Goal: Information Seeking & Learning: Learn about a topic

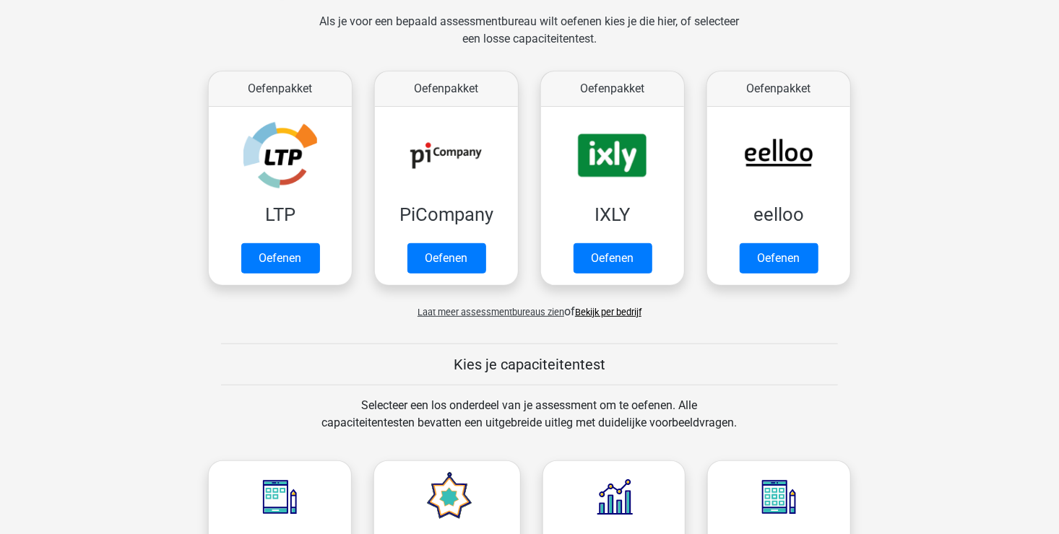
scroll to position [361, 0]
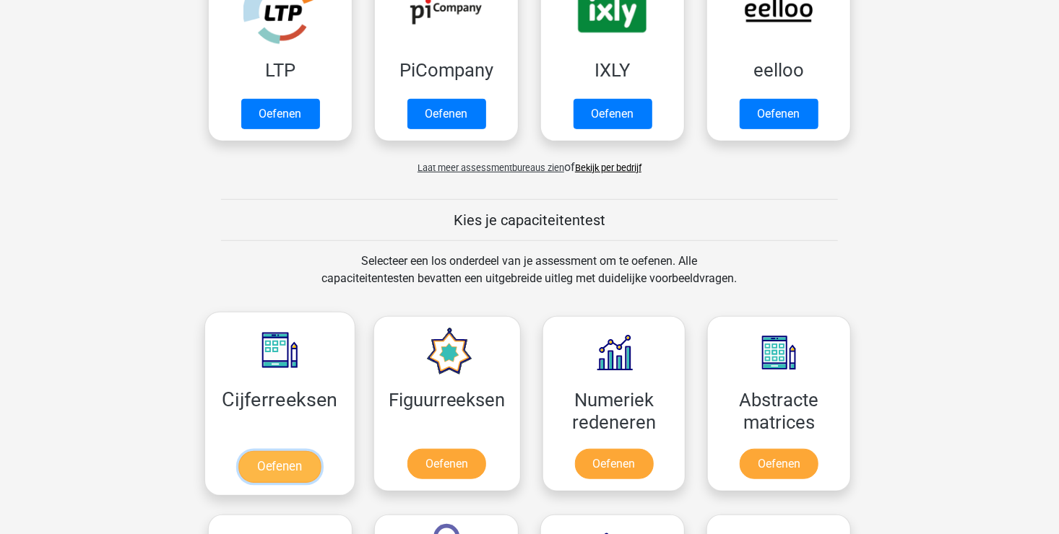
click at [263, 464] on link "Oefenen" at bounding box center [279, 467] width 82 height 32
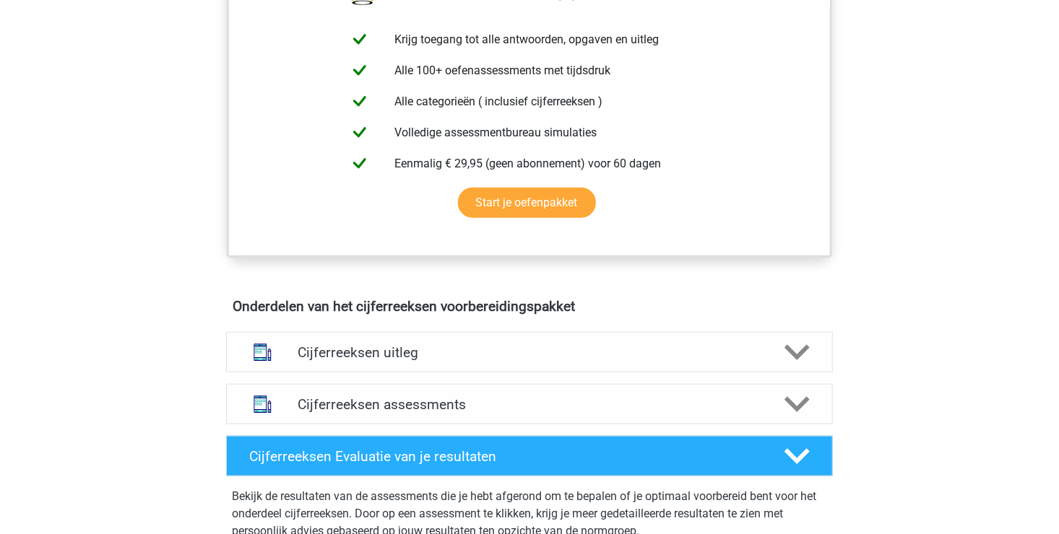
scroll to position [650, 0]
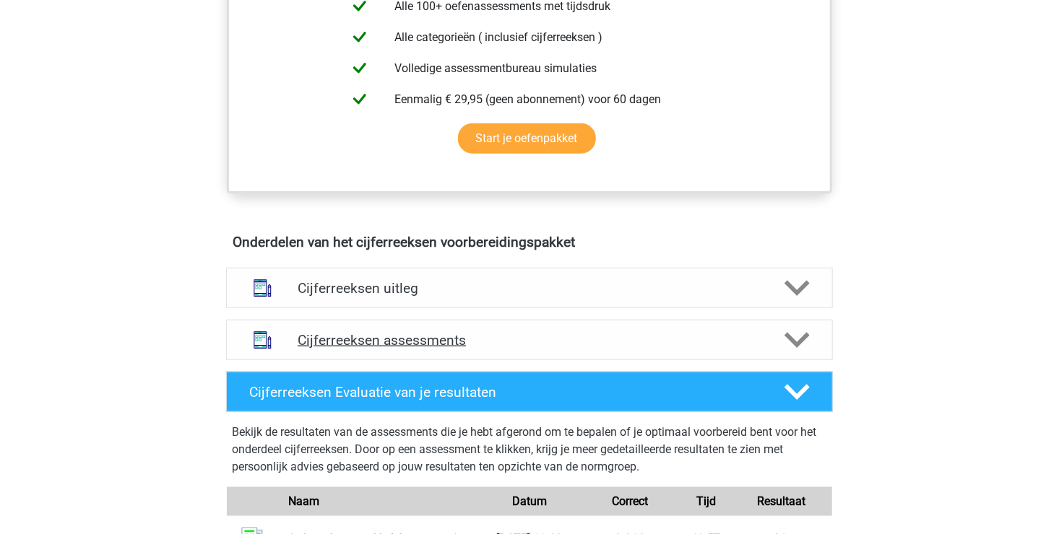
click at [796, 353] on icon at bounding box center [796, 340] width 25 height 25
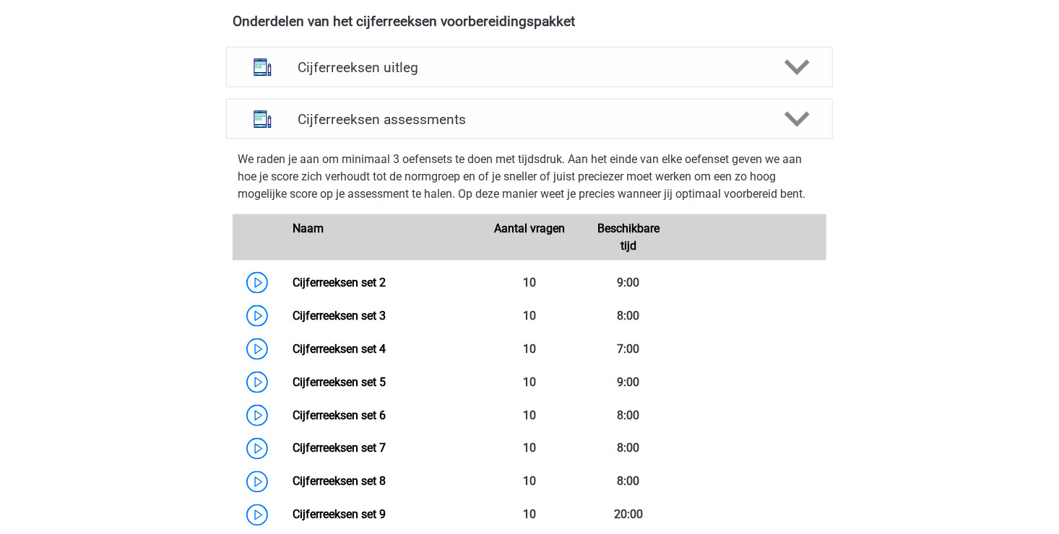
scroll to position [867, 0]
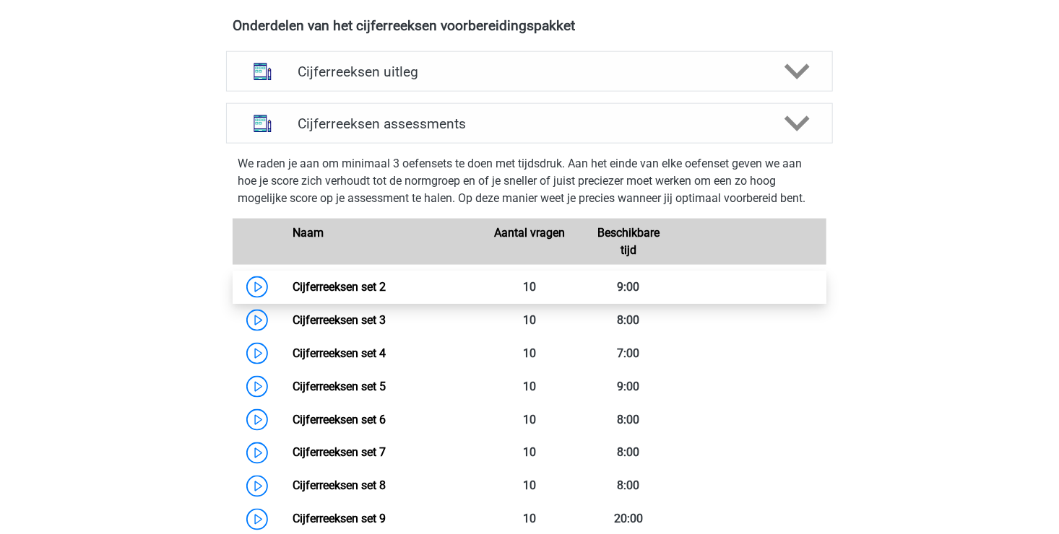
click at [377, 294] on link "Cijferreeksen set 2" at bounding box center [338, 287] width 93 height 14
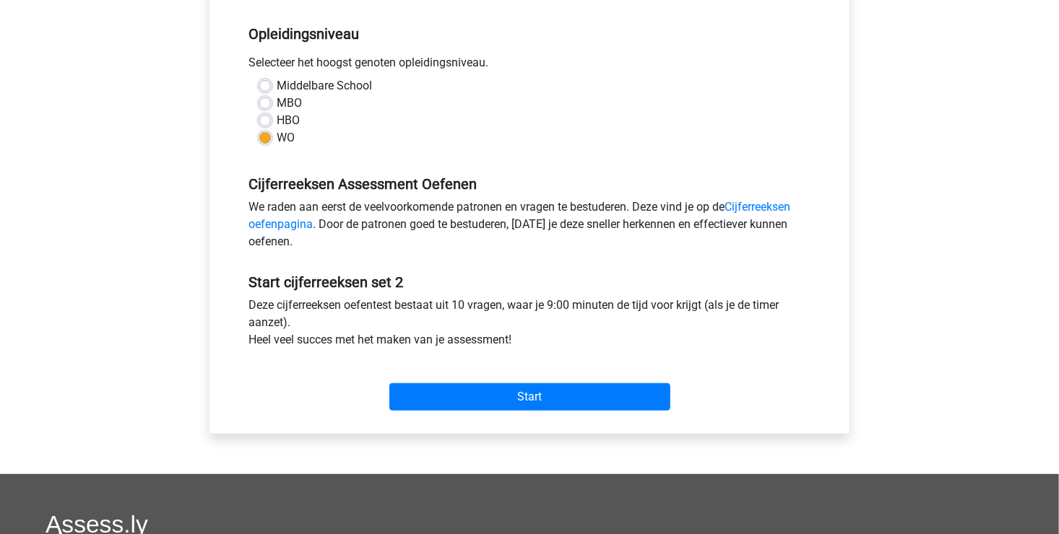
scroll to position [289, 0]
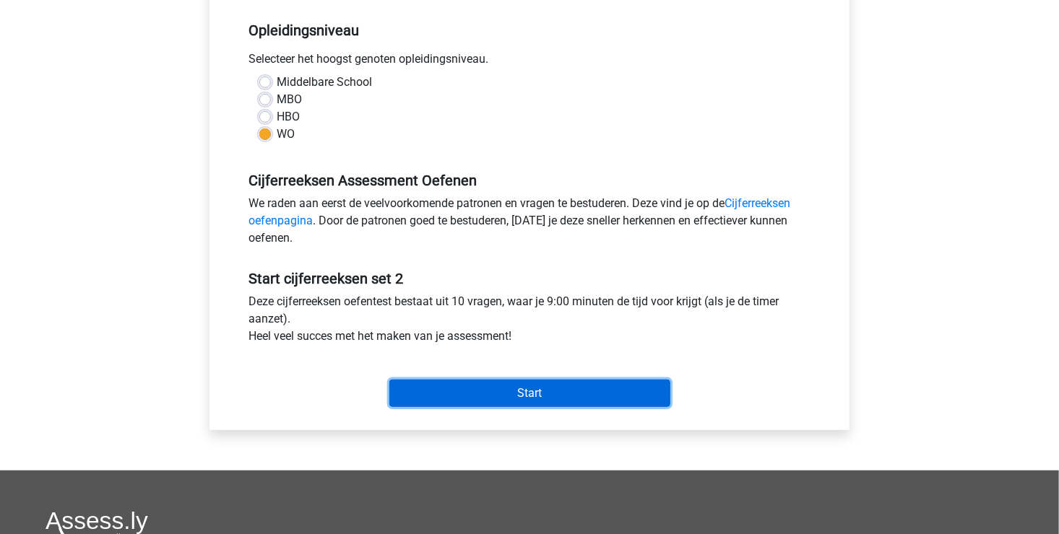
click at [503, 402] on input "Start" at bounding box center [529, 393] width 281 height 27
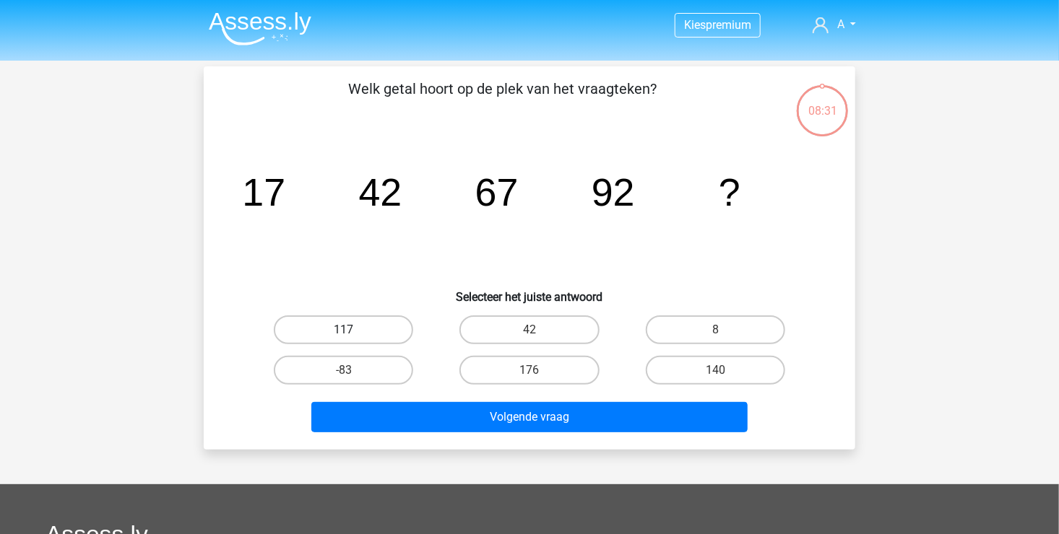
click at [376, 328] on label "117" at bounding box center [343, 330] width 139 height 29
click at [353, 330] on input "117" at bounding box center [348, 334] width 9 height 9
radio input "true"
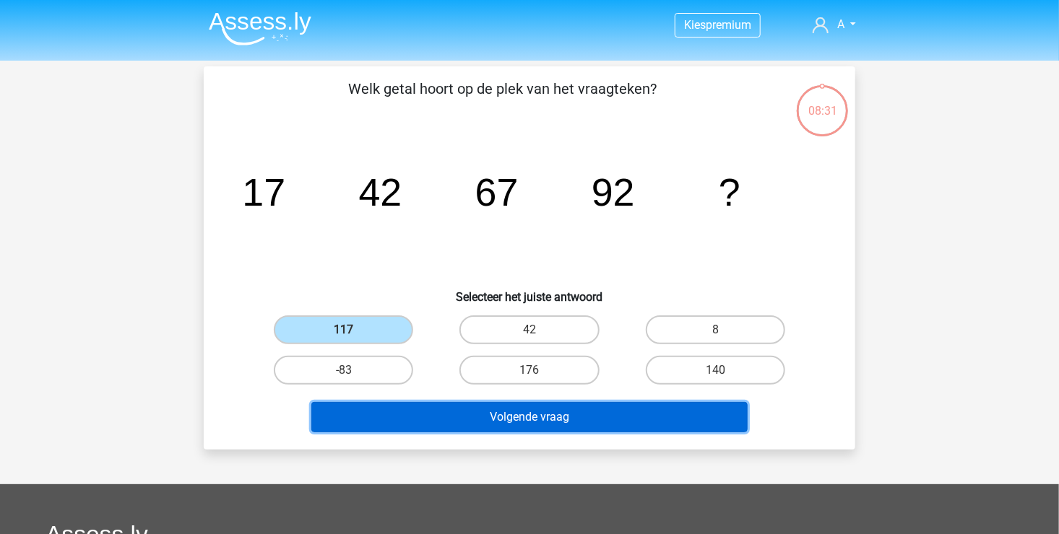
click at [464, 419] on button "Volgende vraag" at bounding box center [529, 417] width 437 height 30
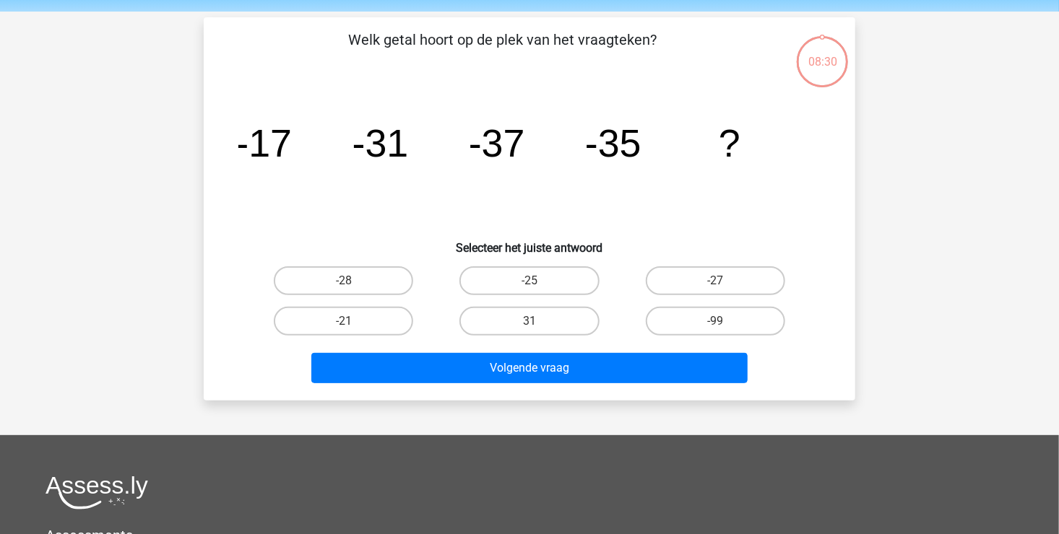
scroll to position [66, 0]
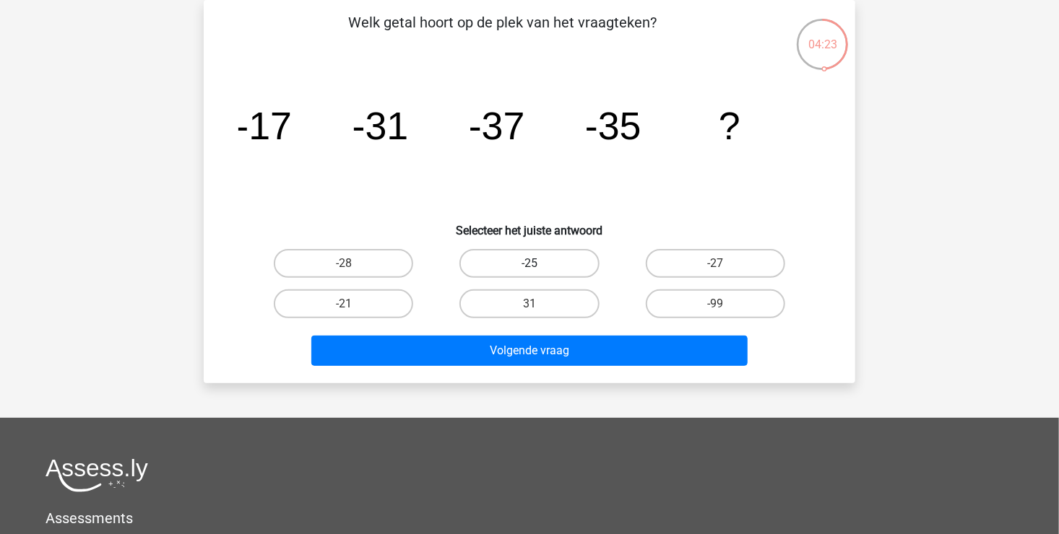
click at [567, 261] on label "-25" at bounding box center [528, 263] width 139 height 29
click at [539, 264] on input "-25" at bounding box center [533, 268] width 9 height 9
radio input "true"
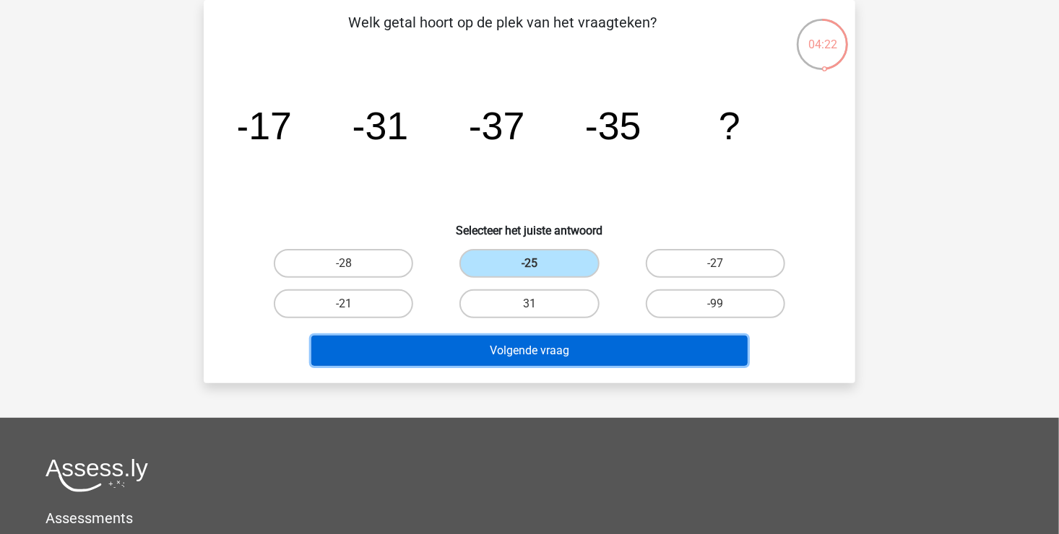
click at [552, 351] on button "Volgende vraag" at bounding box center [529, 351] width 437 height 30
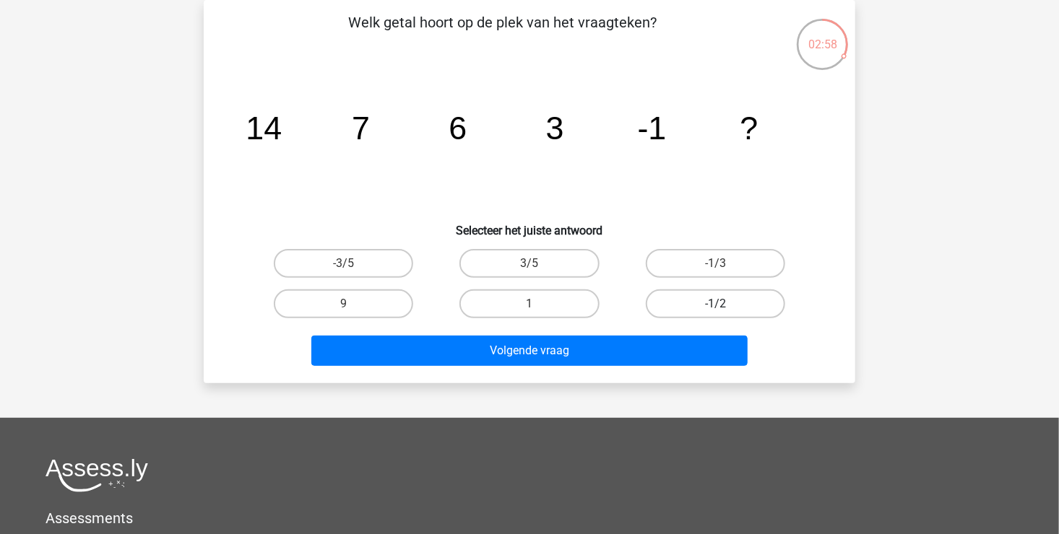
click at [750, 301] on label "-1/2" at bounding box center [715, 304] width 139 height 29
click at [724, 304] on input "-1/2" at bounding box center [719, 308] width 9 height 9
radio input "true"
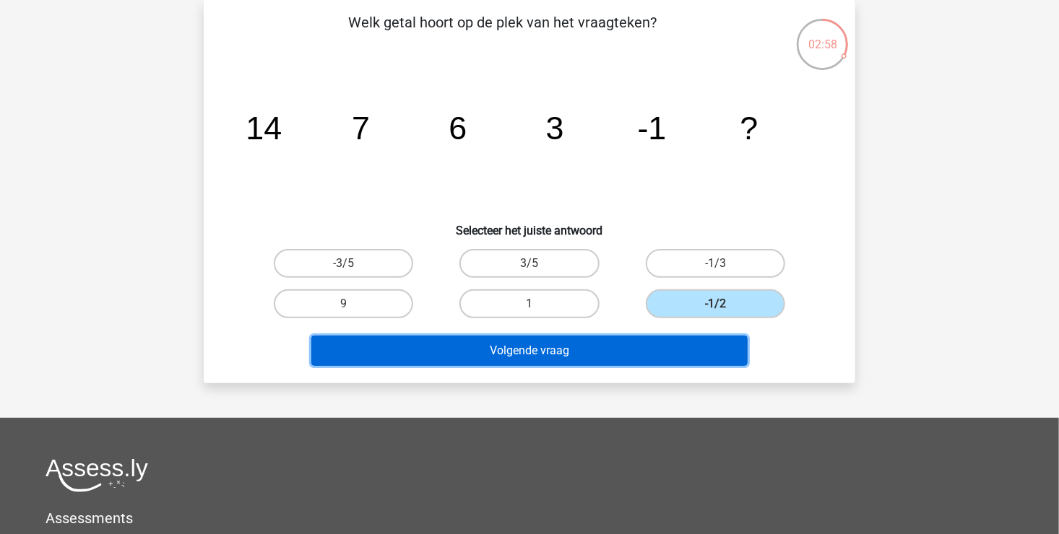
click at [617, 364] on button "Volgende vraag" at bounding box center [529, 351] width 437 height 30
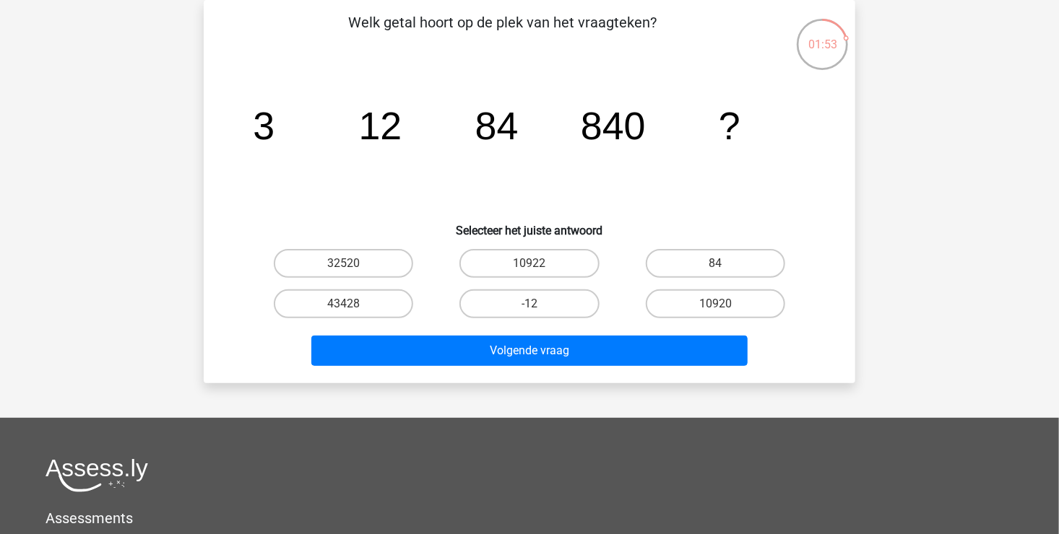
scroll to position [0, 0]
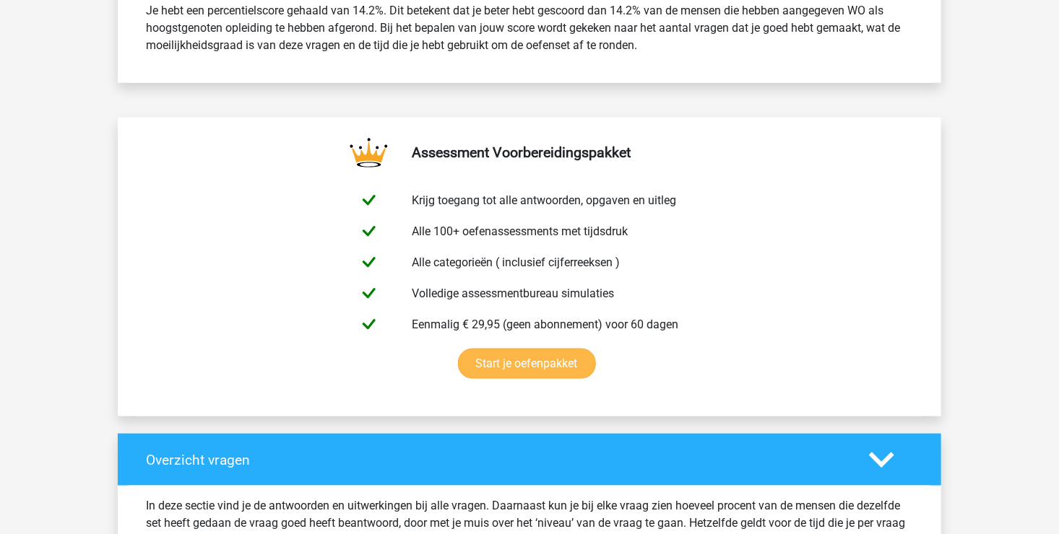
scroll to position [939, 0]
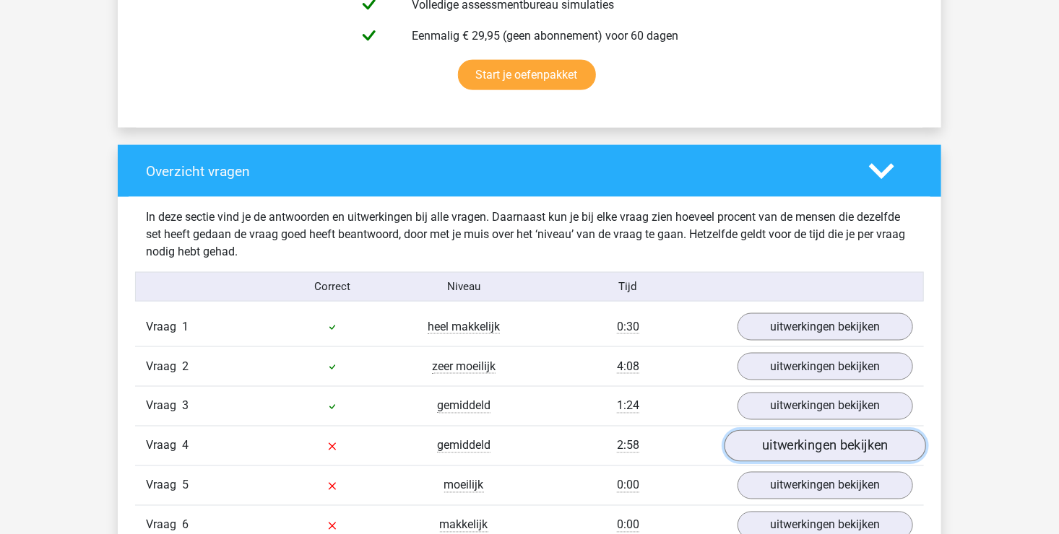
click at [773, 439] on link "uitwerkingen bekijken" at bounding box center [824, 446] width 201 height 32
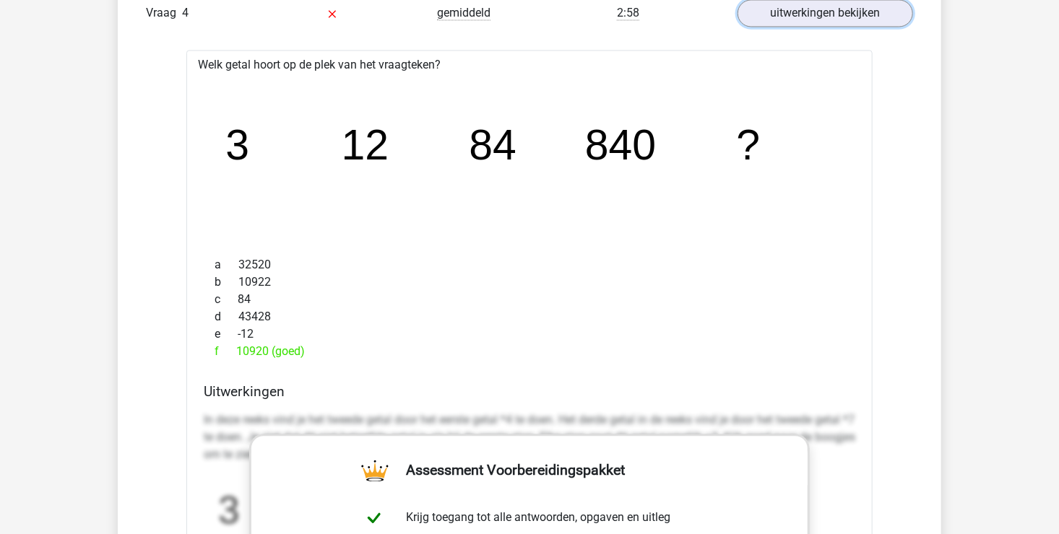
scroll to position [1011, 0]
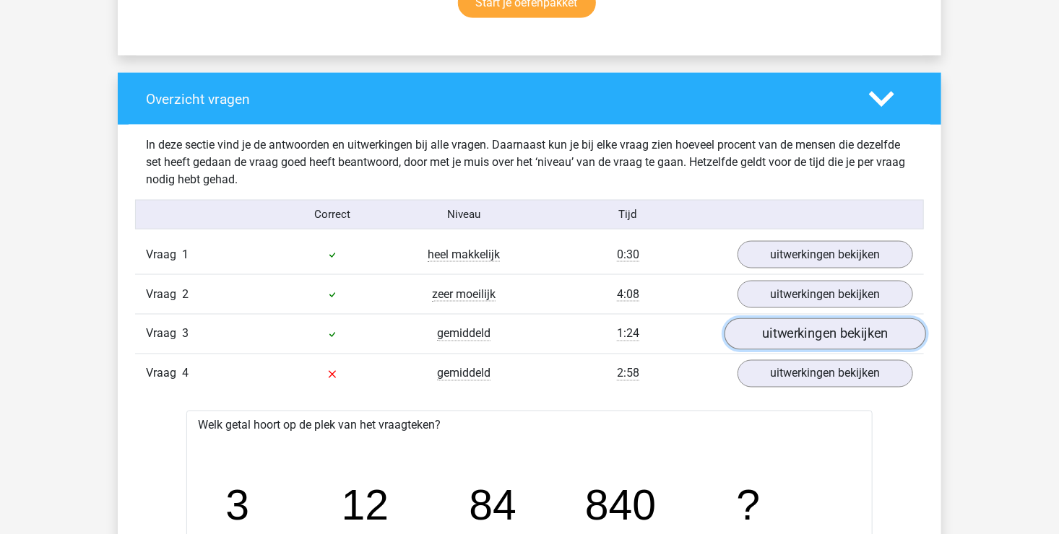
click at [769, 327] on link "uitwerkingen bekijken" at bounding box center [824, 334] width 201 height 32
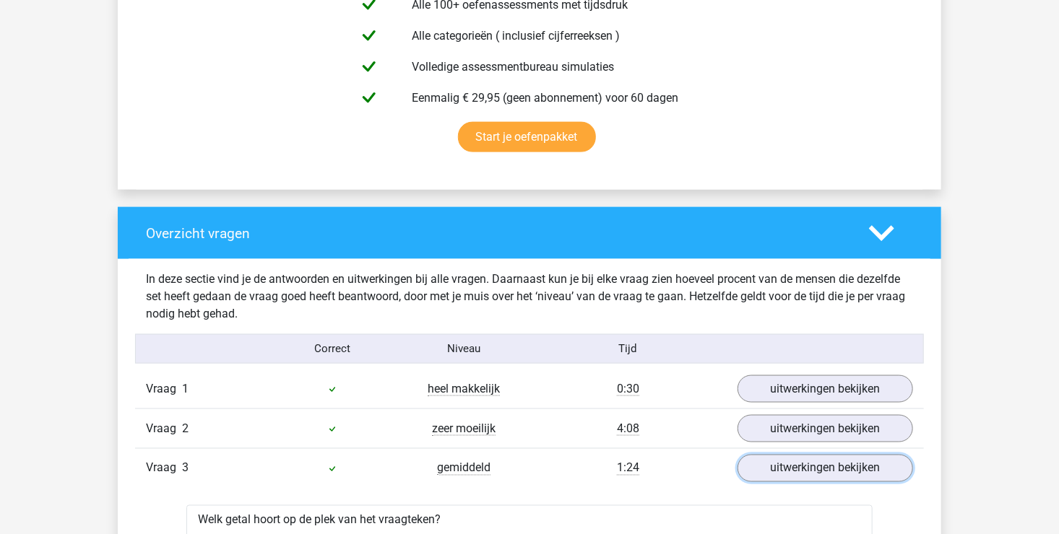
scroll to position [867, 0]
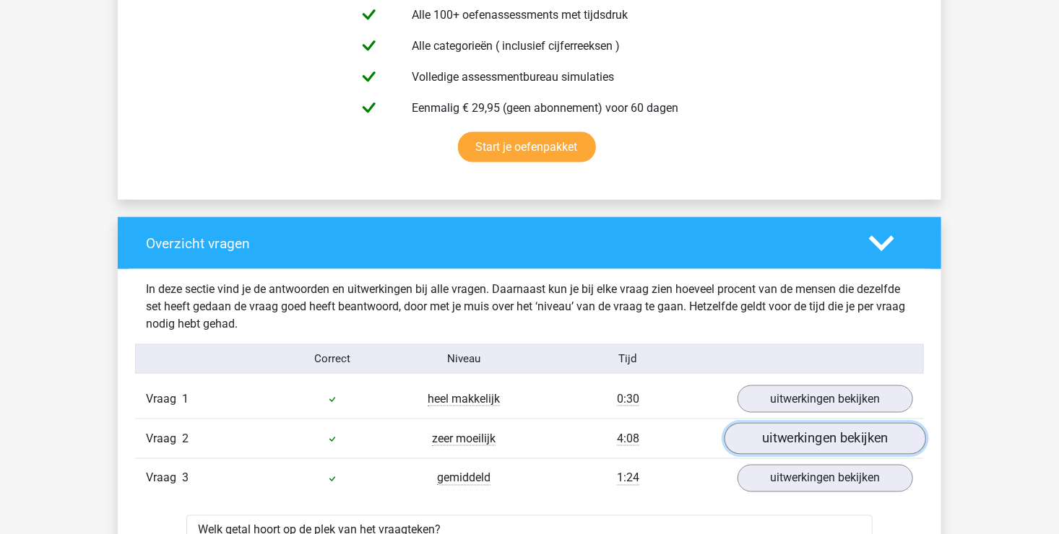
click at [810, 434] on link "uitwerkingen bekijken" at bounding box center [824, 439] width 201 height 32
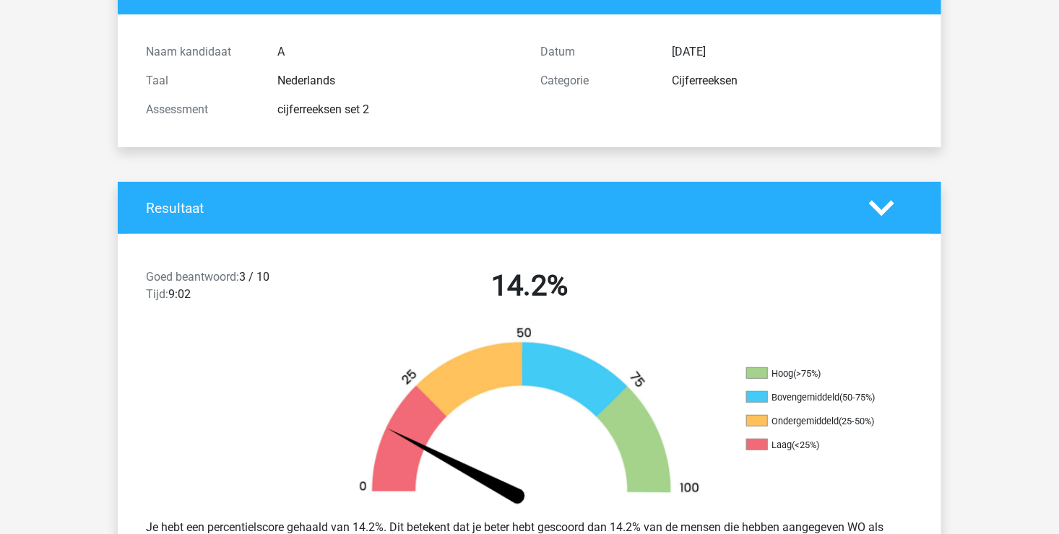
scroll to position [0, 0]
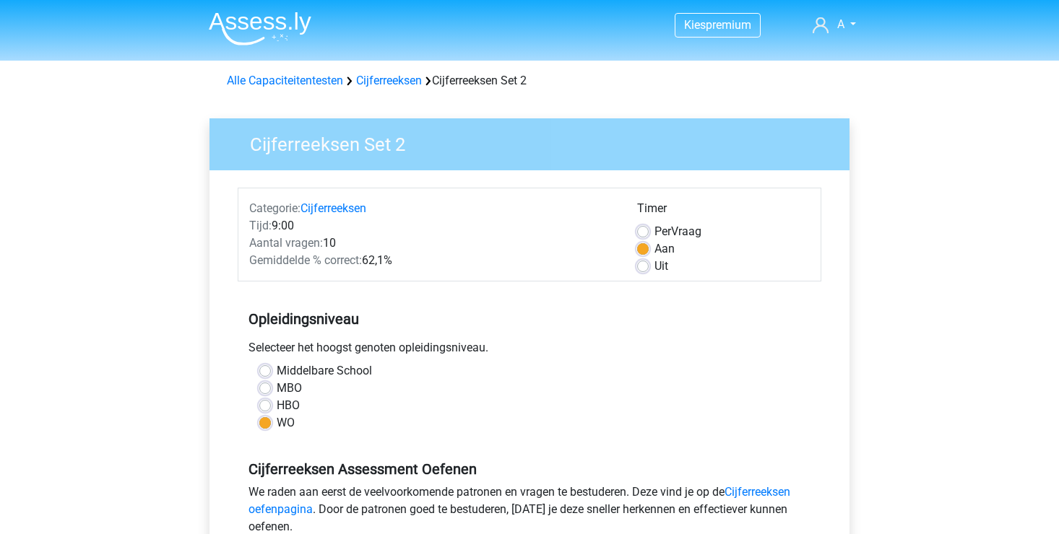
scroll to position [289, 0]
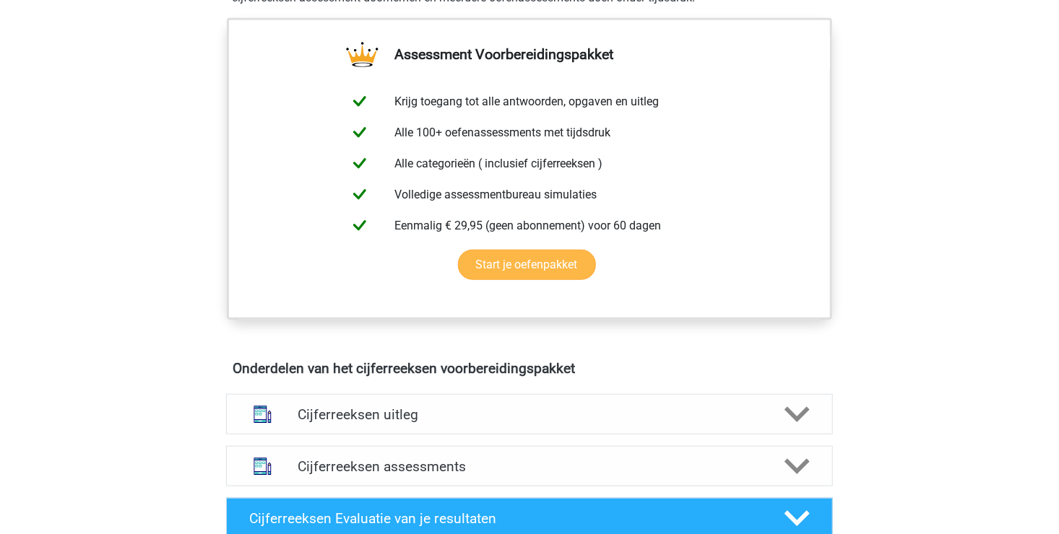
scroll to position [578, 0]
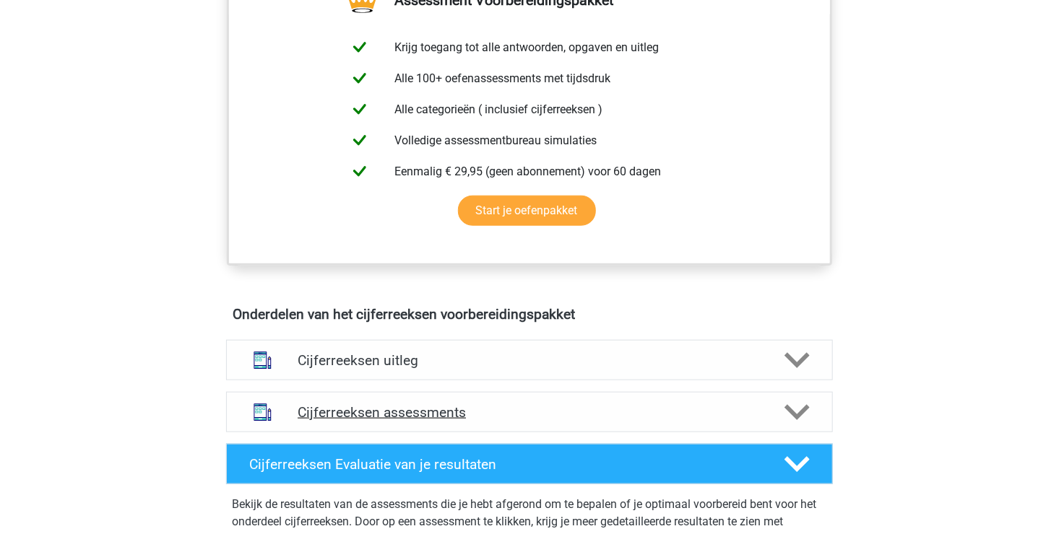
click at [803, 420] on polygon at bounding box center [796, 412] width 25 height 16
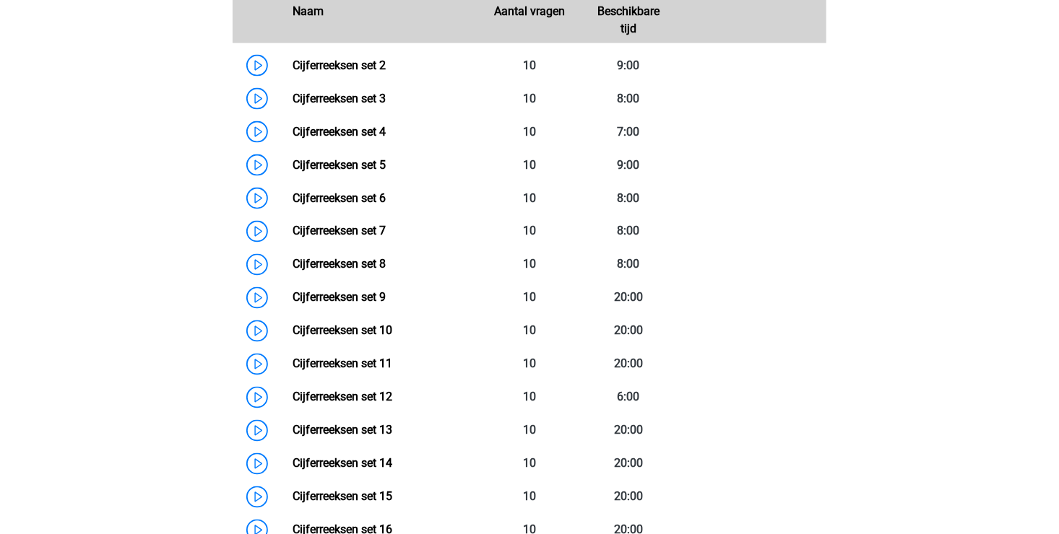
scroll to position [1011, 0]
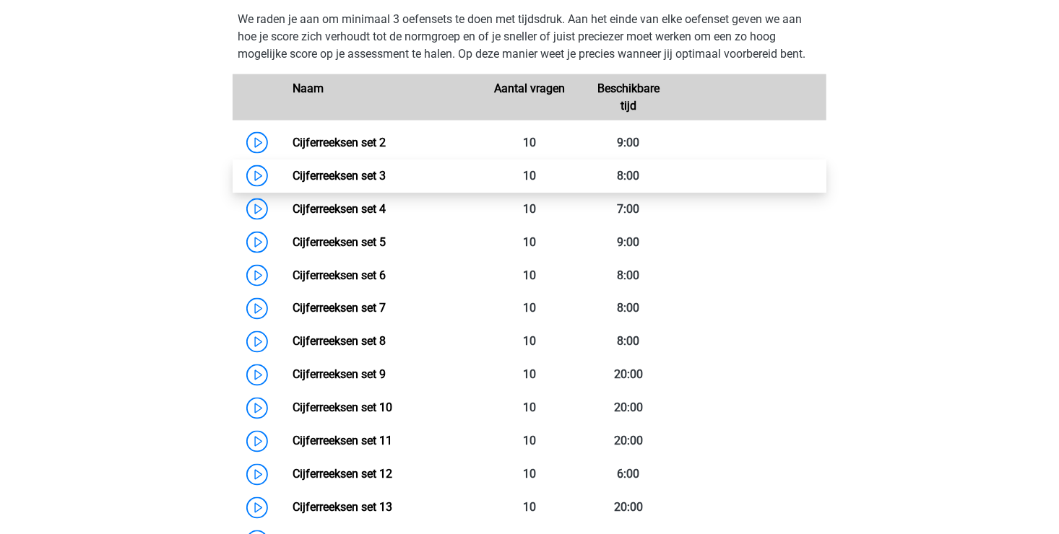
click at [369, 183] on link "Cijferreeksen set 3" at bounding box center [338, 176] width 93 height 14
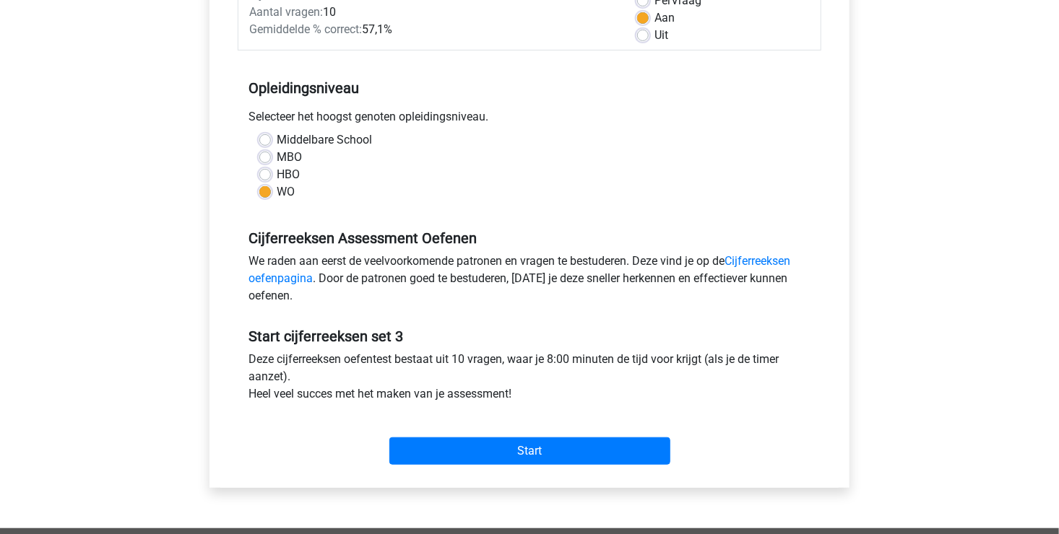
scroll to position [289, 0]
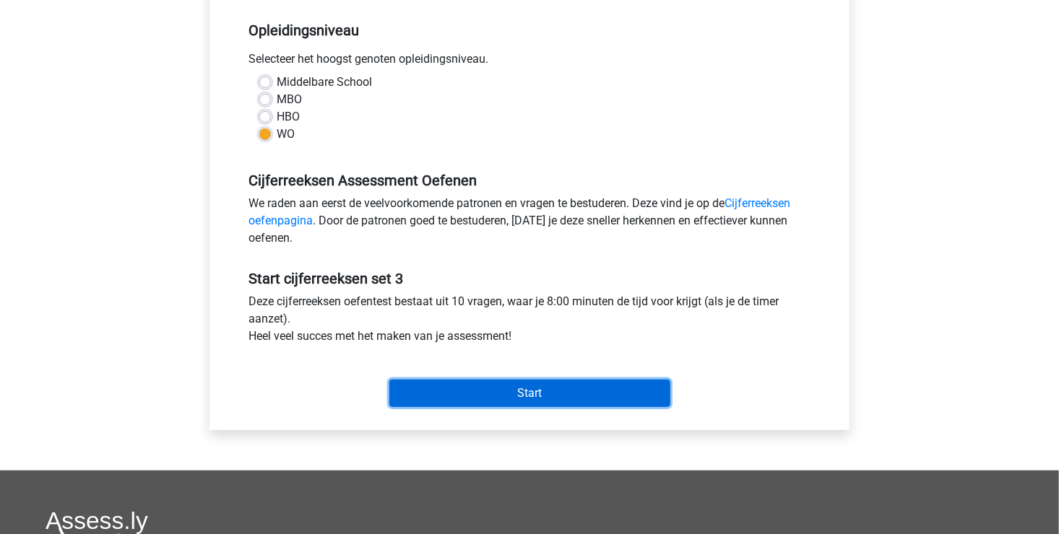
click at [529, 387] on input "Start" at bounding box center [529, 393] width 281 height 27
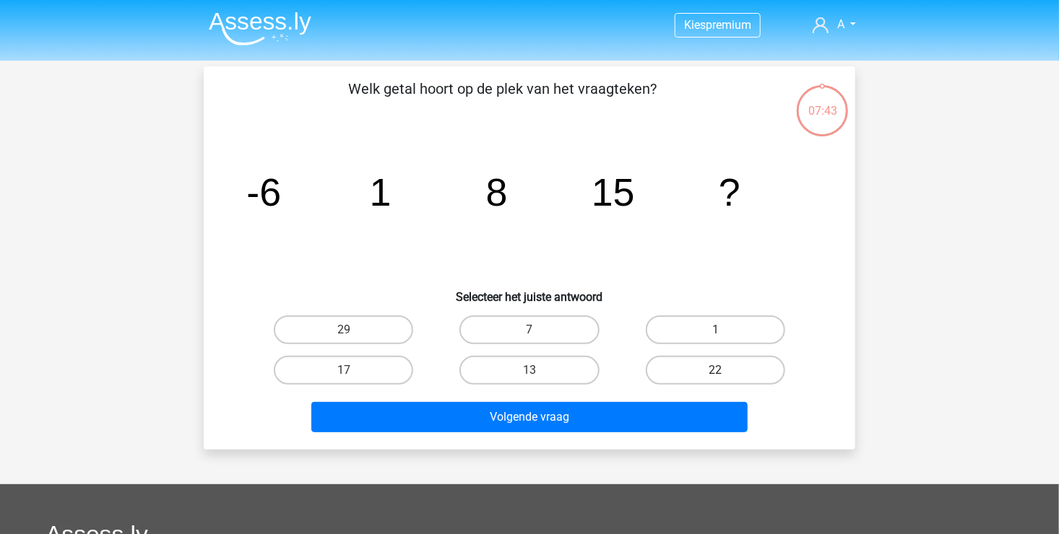
click at [680, 370] on label "22" at bounding box center [715, 370] width 139 height 29
click at [715, 370] on input "22" at bounding box center [719, 374] width 9 height 9
radio input "true"
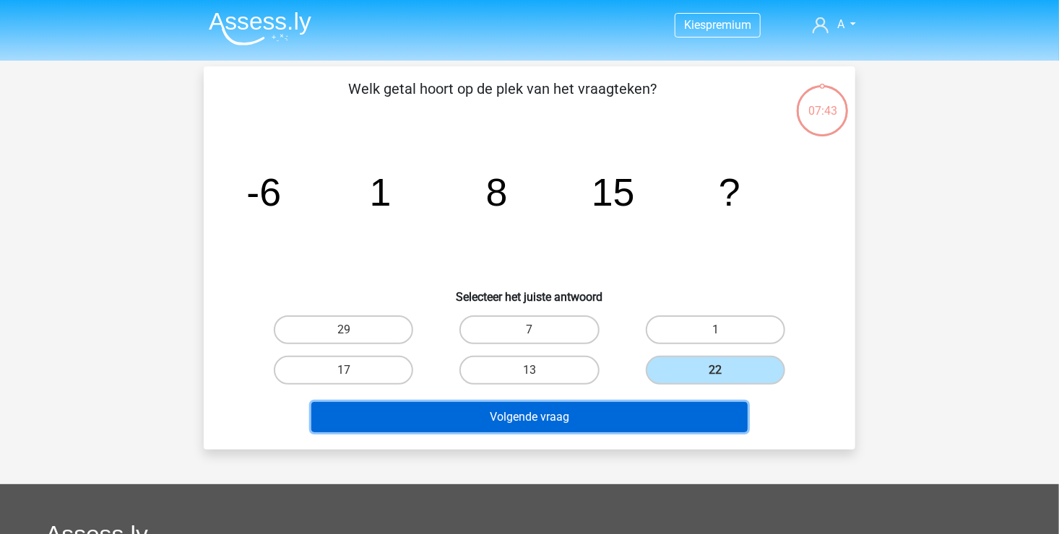
click at [582, 405] on button "Volgende vraag" at bounding box center [529, 417] width 437 height 30
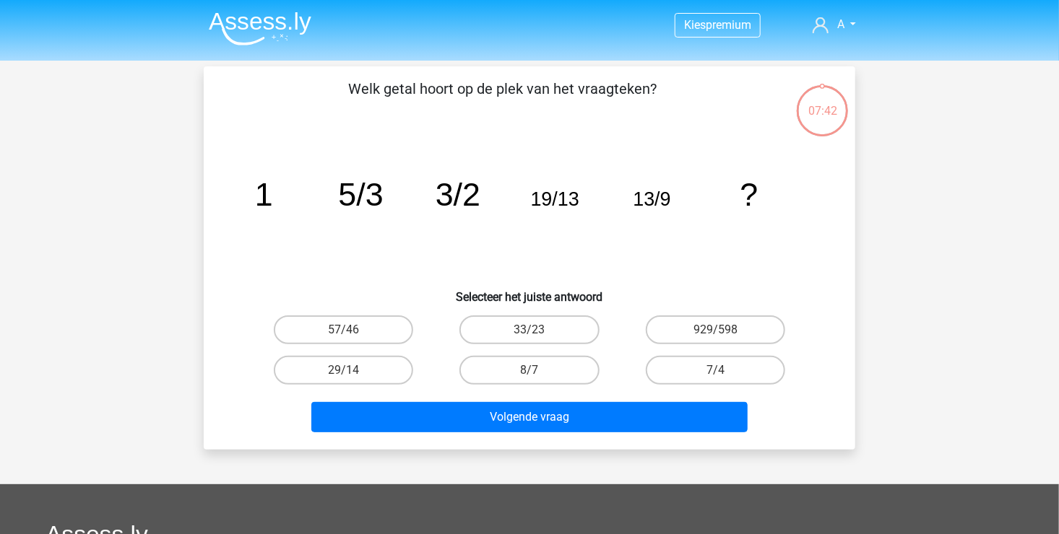
scroll to position [66, 0]
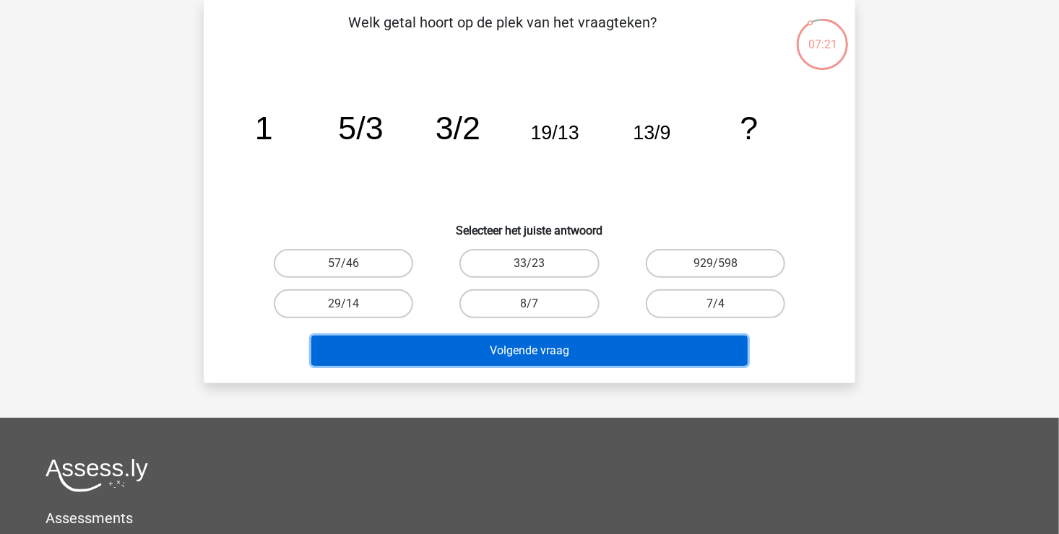
click at [560, 348] on button "Volgende vraag" at bounding box center [529, 351] width 437 height 30
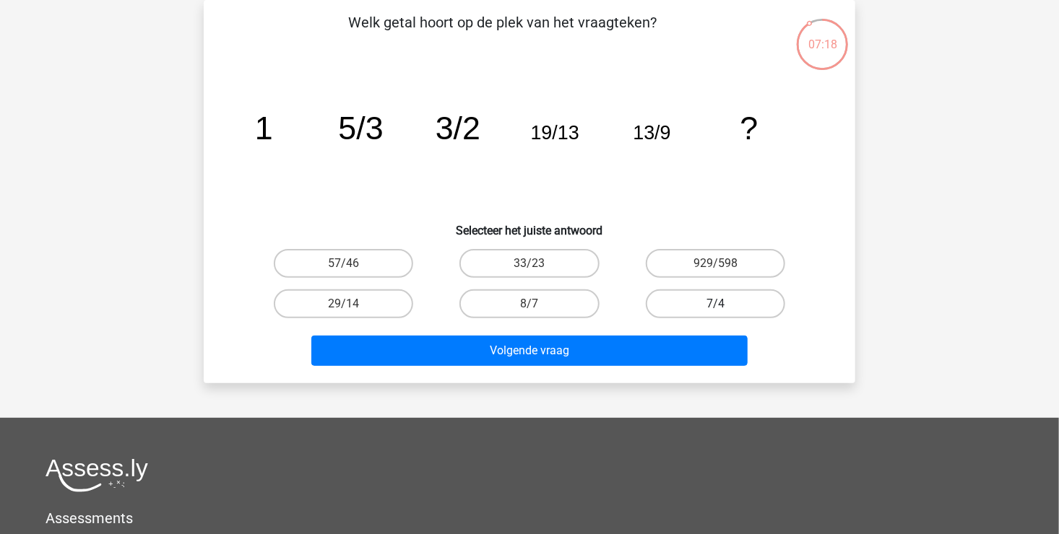
click at [698, 303] on label "7/4" at bounding box center [715, 304] width 139 height 29
click at [715, 304] on input "7/4" at bounding box center [719, 308] width 9 height 9
radio input "true"
click at [333, 266] on label "57/46" at bounding box center [343, 263] width 139 height 29
click at [344, 266] on input "57/46" at bounding box center [348, 268] width 9 height 9
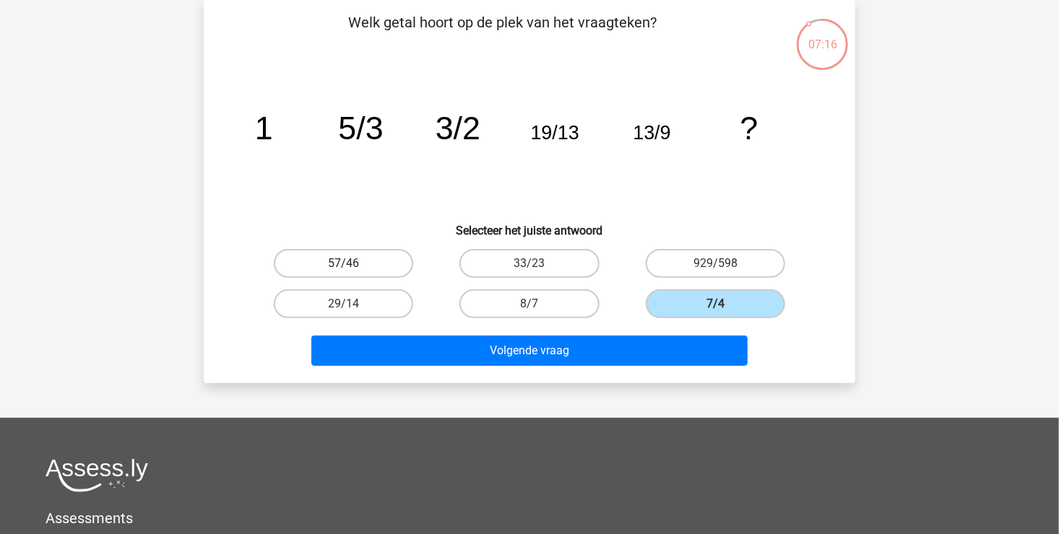
radio input "true"
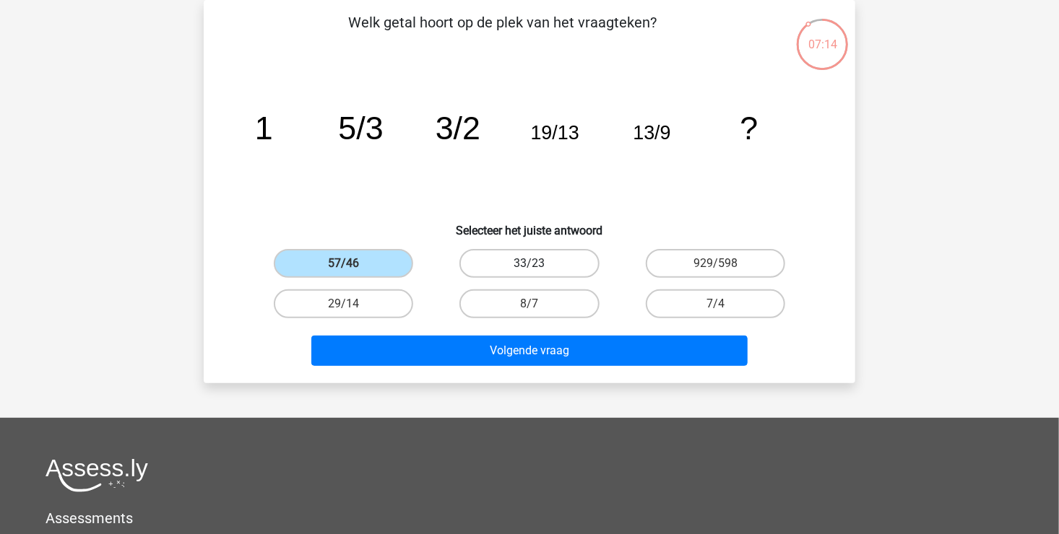
click at [502, 260] on label "33/23" at bounding box center [528, 263] width 139 height 29
click at [529, 264] on input "33/23" at bounding box center [533, 268] width 9 height 9
radio input "true"
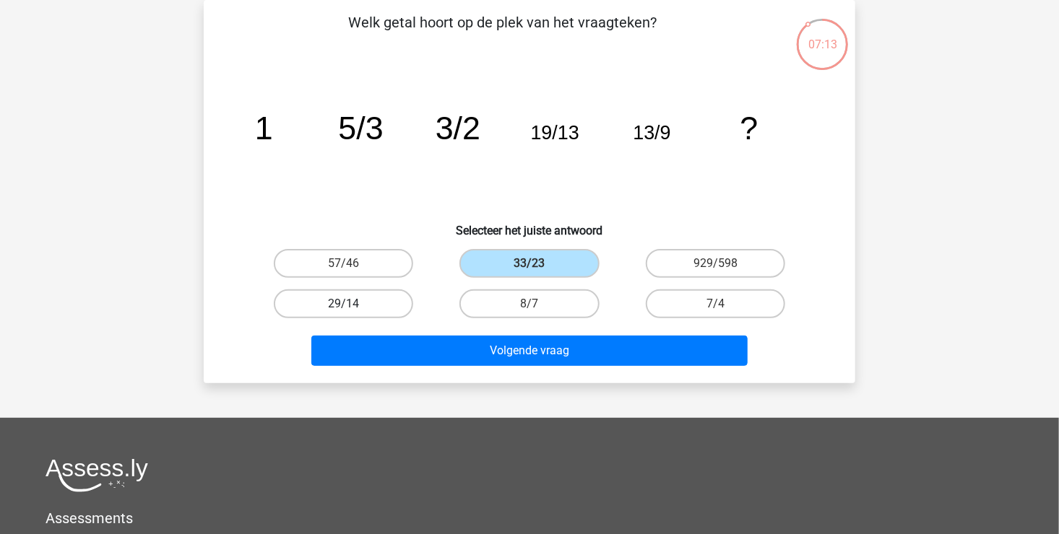
click at [373, 300] on label "29/14" at bounding box center [343, 304] width 139 height 29
click at [353, 304] on input "29/14" at bounding box center [348, 308] width 9 height 9
radio input "true"
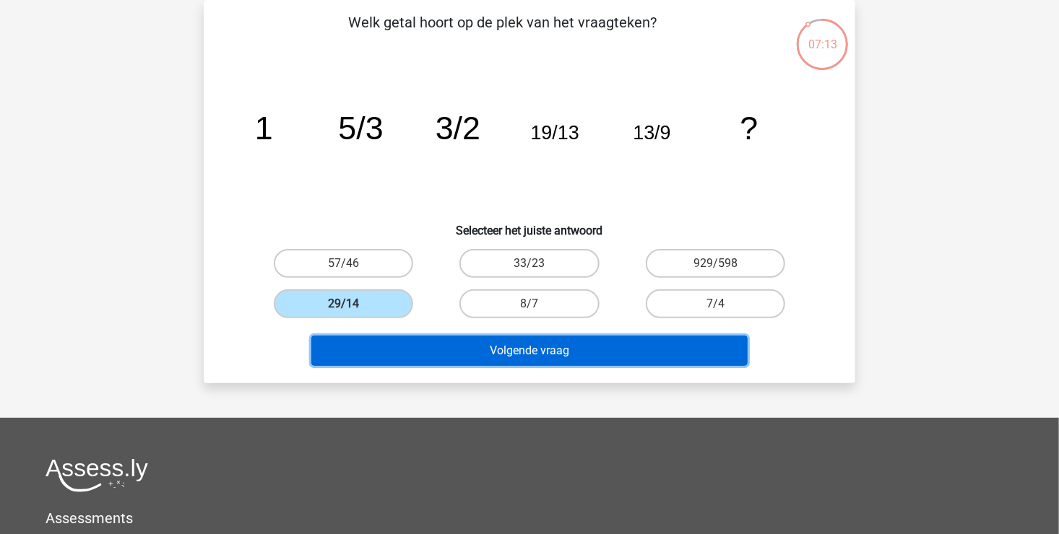
click at [443, 345] on button "Volgende vraag" at bounding box center [529, 351] width 437 height 30
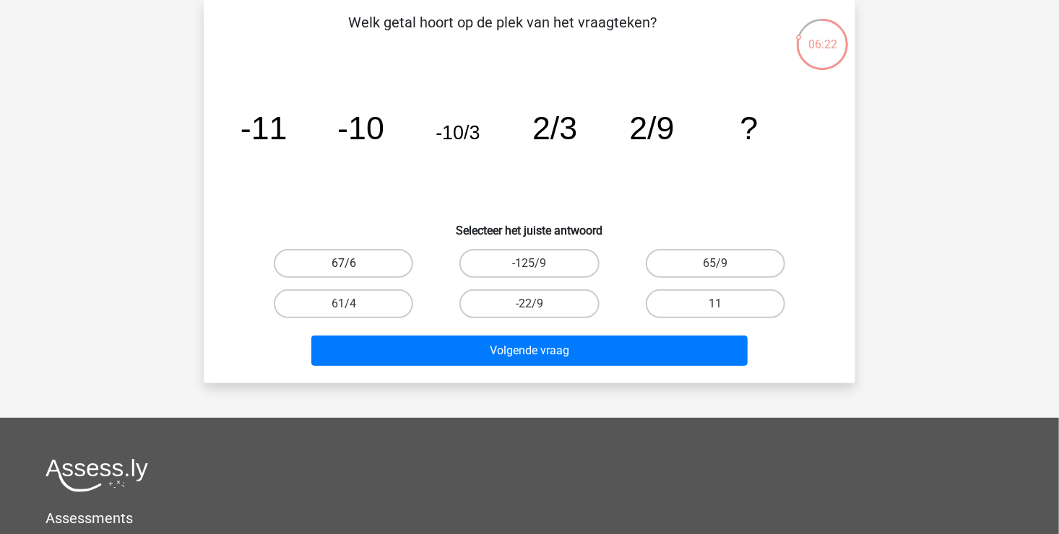
click at [336, 266] on label "67/6" at bounding box center [343, 263] width 139 height 29
click at [344, 266] on input "67/6" at bounding box center [348, 268] width 9 height 9
radio input "true"
click at [510, 299] on label "-22/9" at bounding box center [528, 304] width 139 height 29
click at [529, 304] on input "-22/9" at bounding box center [533, 308] width 9 height 9
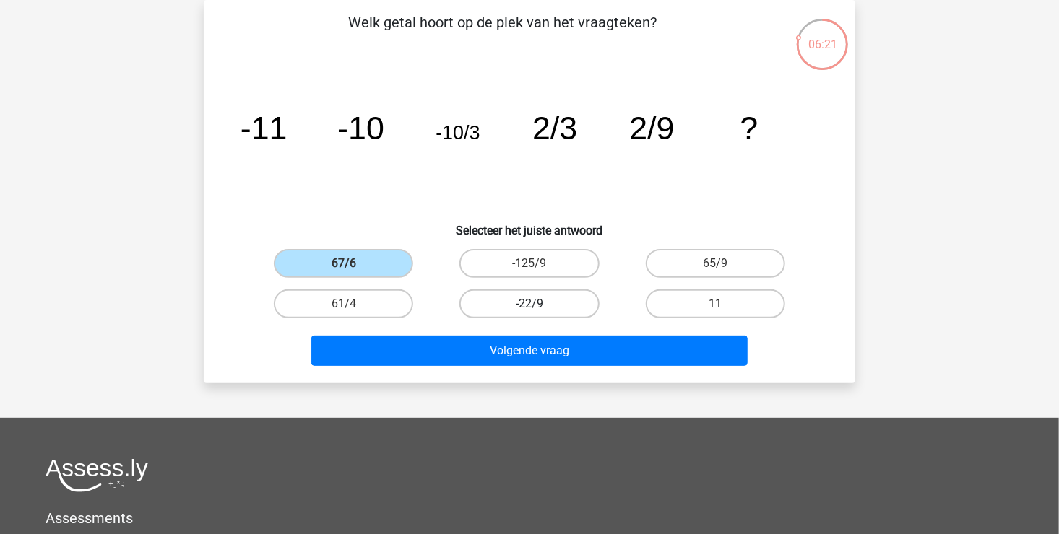
radio input "true"
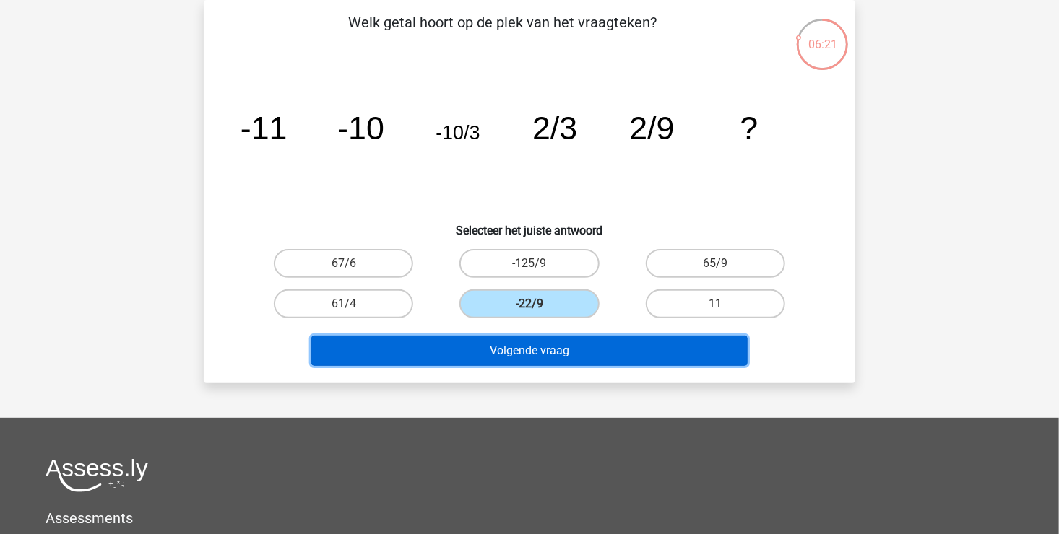
click at [508, 350] on button "Volgende vraag" at bounding box center [529, 351] width 437 height 30
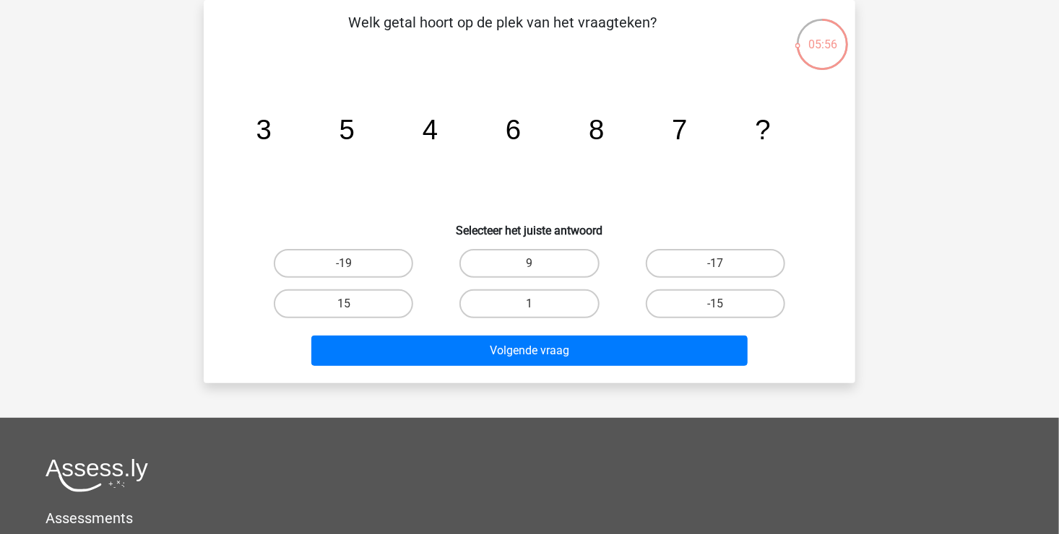
click at [517, 248] on div "9" at bounding box center [529, 263] width 186 height 40
click at [517, 258] on label "9" at bounding box center [528, 263] width 139 height 29
click at [529, 264] on input "9" at bounding box center [533, 268] width 9 height 9
radio input "true"
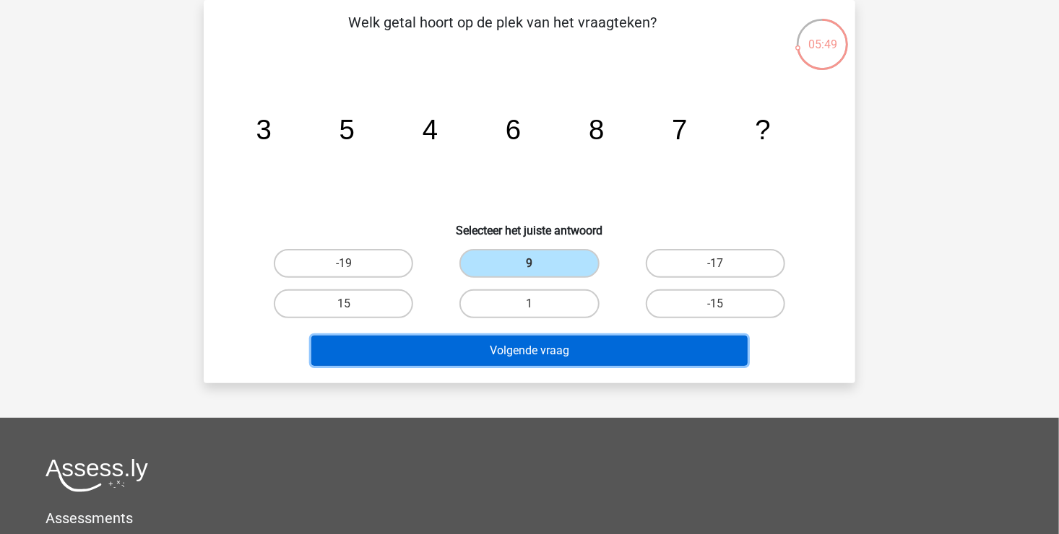
click at [517, 344] on button "Volgende vraag" at bounding box center [529, 351] width 437 height 30
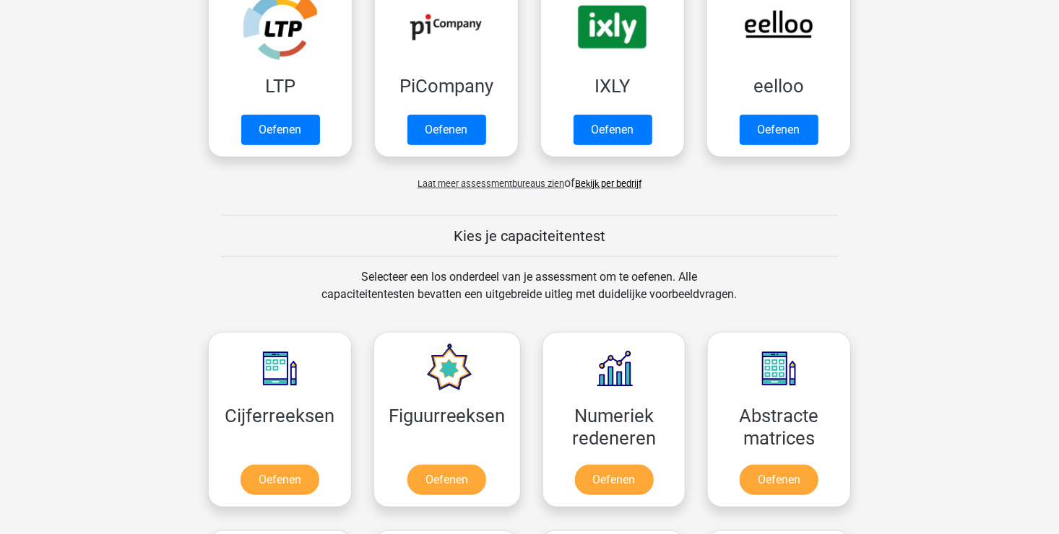
scroll to position [506, 0]
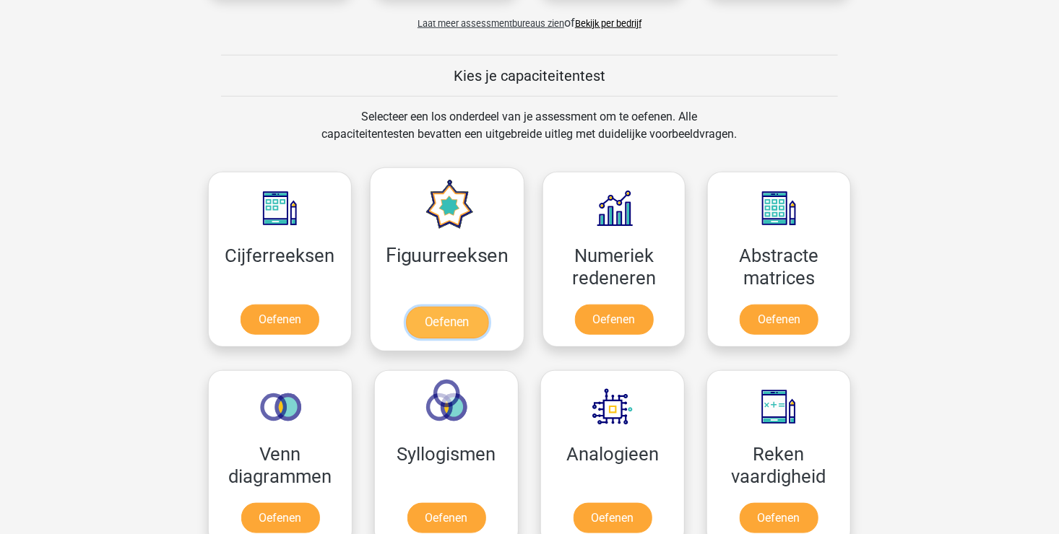
click at [437, 318] on link "Oefenen" at bounding box center [446, 323] width 82 height 32
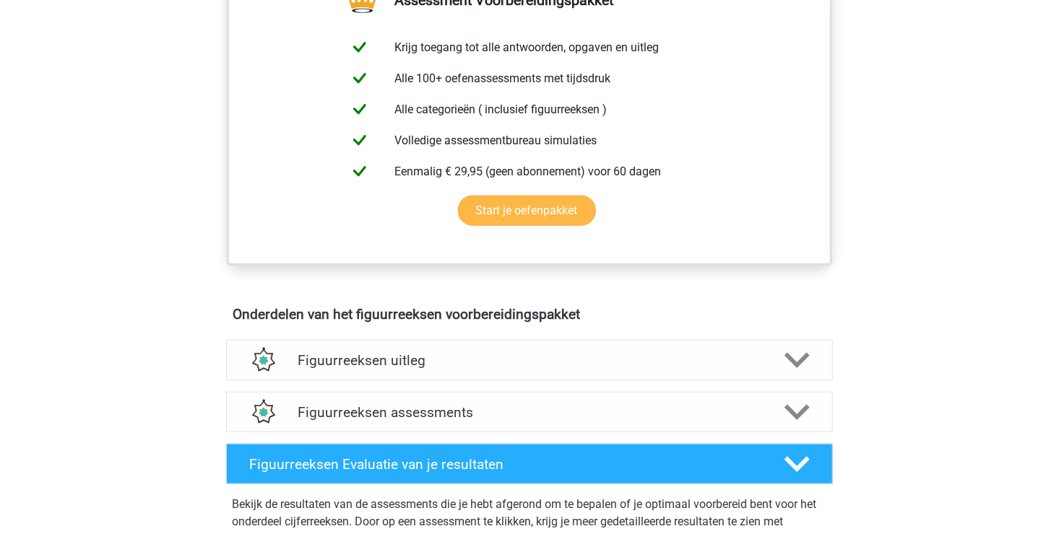
scroll to position [650, 0]
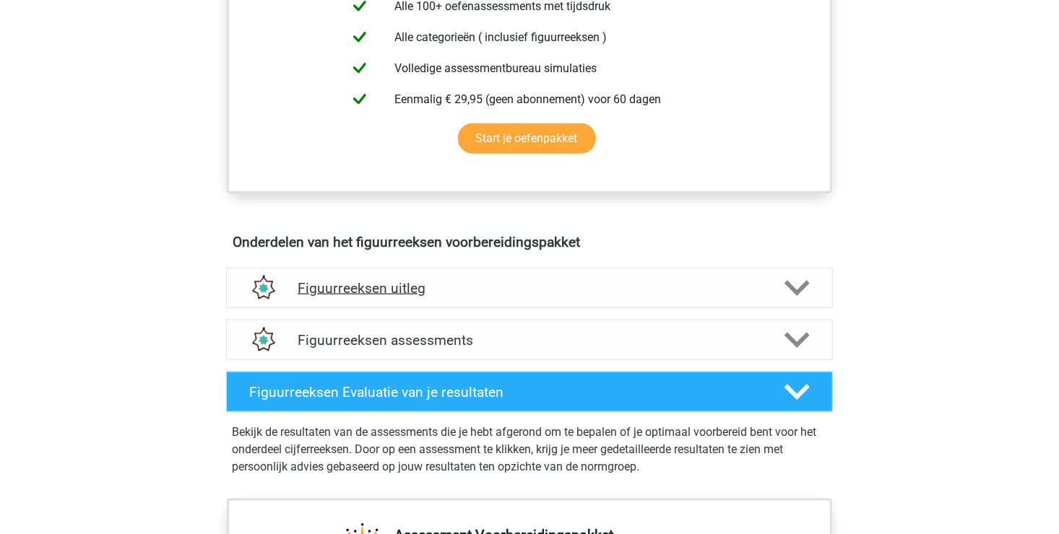
click at [798, 284] on icon at bounding box center [796, 288] width 25 height 25
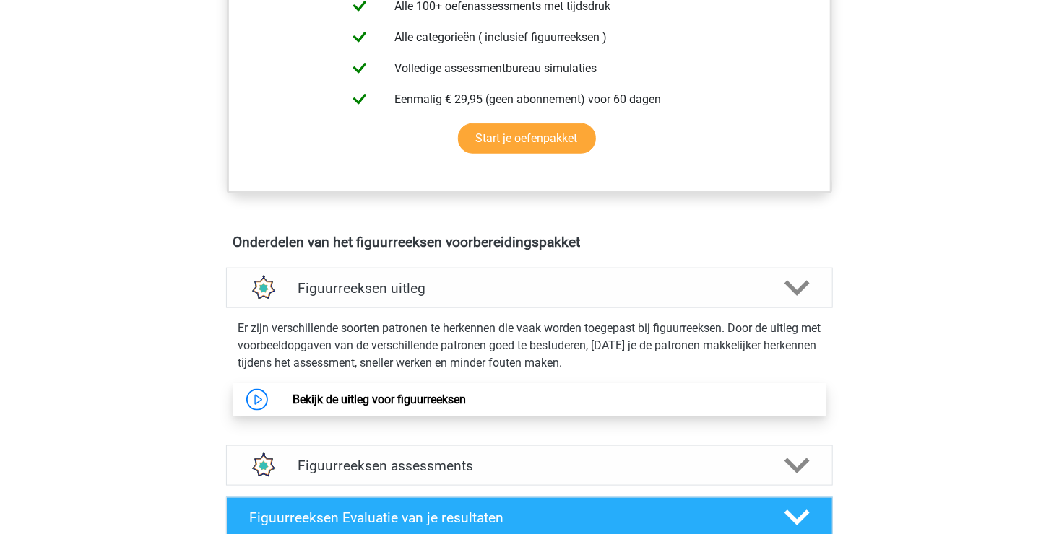
click at [415, 396] on link "Bekijk de uitleg voor figuurreeksen" at bounding box center [378, 400] width 173 height 14
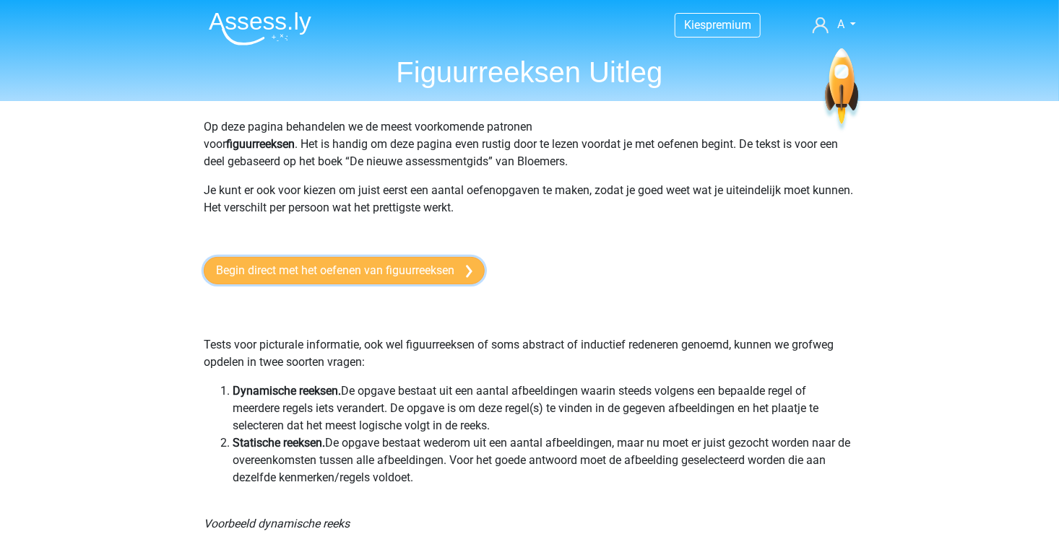
click at [339, 276] on link "Begin direct met het oefenen van figuurreeksen" at bounding box center [344, 270] width 281 height 27
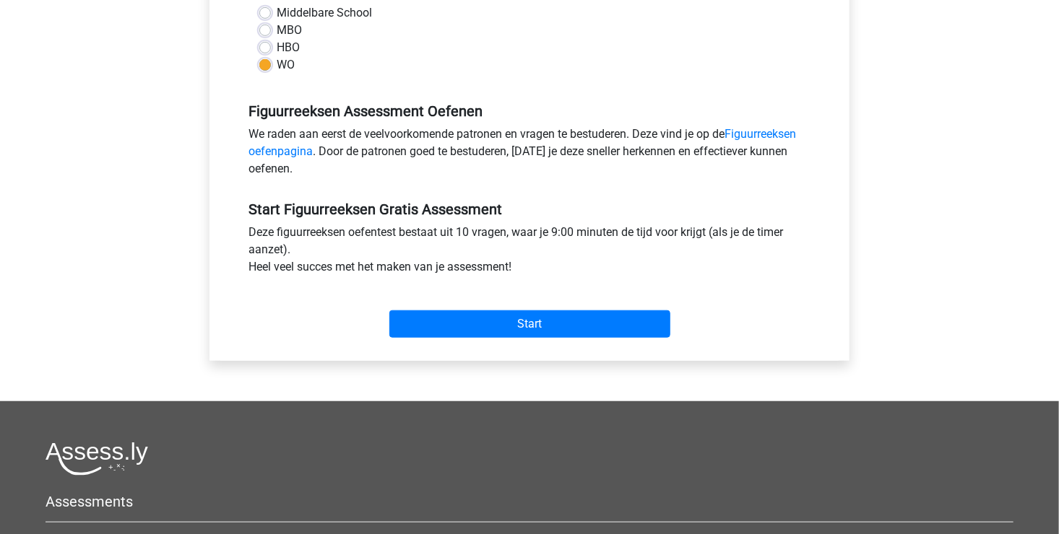
scroll to position [361, 0]
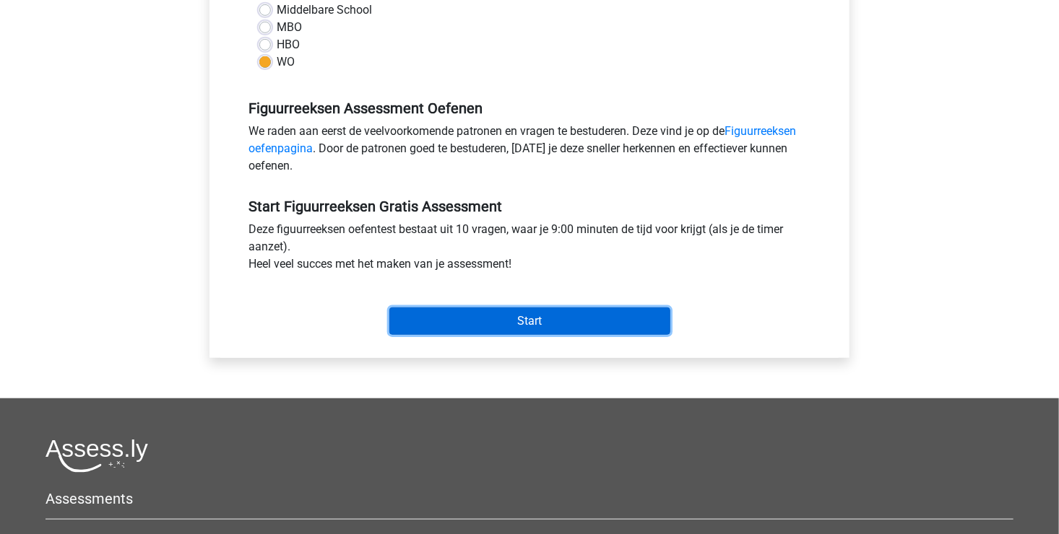
click at [482, 324] on input "Start" at bounding box center [529, 321] width 281 height 27
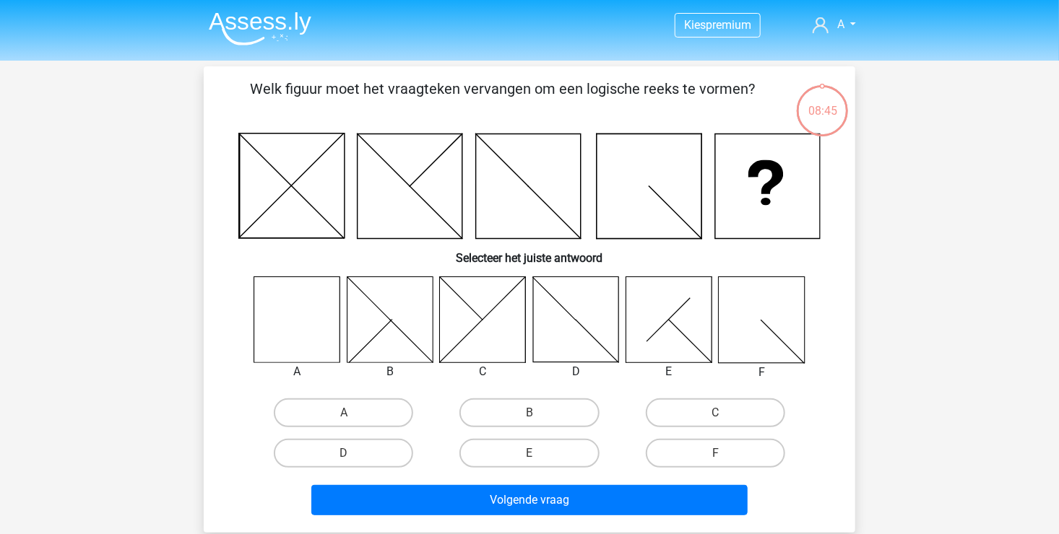
click at [296, 323] on icon at bounding box center [297, 320] width 86 height 86
click at [339, 409] on label "A" at bounding box center [343, 413] width 139 height 29
click at [344, 413] on input "A" at bounding box center [348, 417] width 9 height 9
radio input "true"
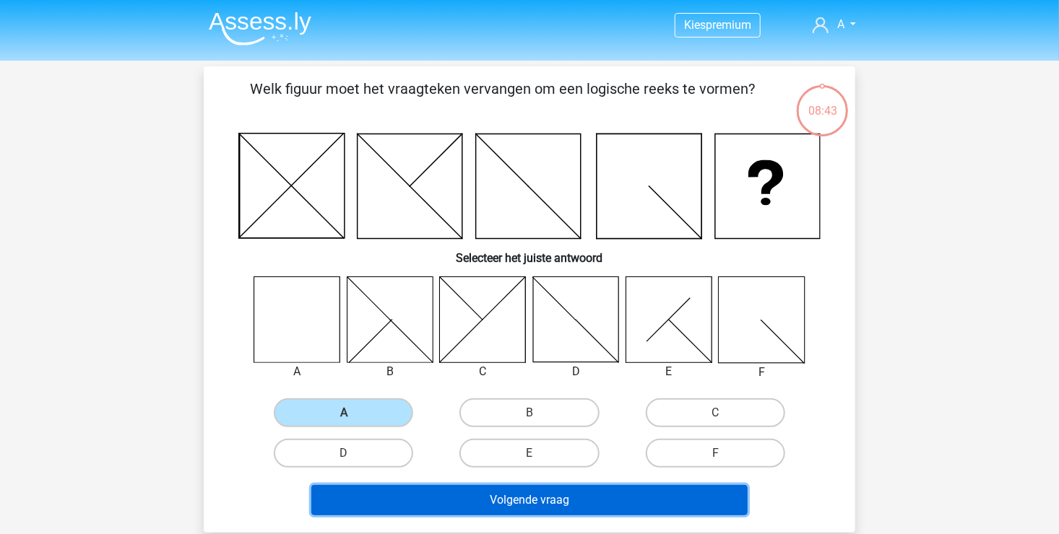
click at [492, 503] on button "Volgende vraag" at bounding box center [529, 500] width 437 height 30
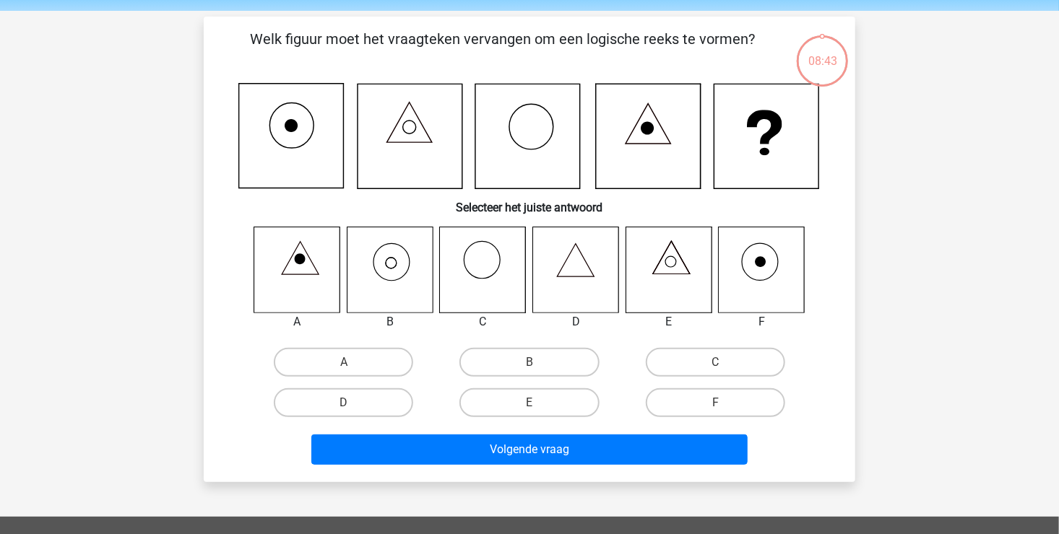
scroll to position [66, 0]
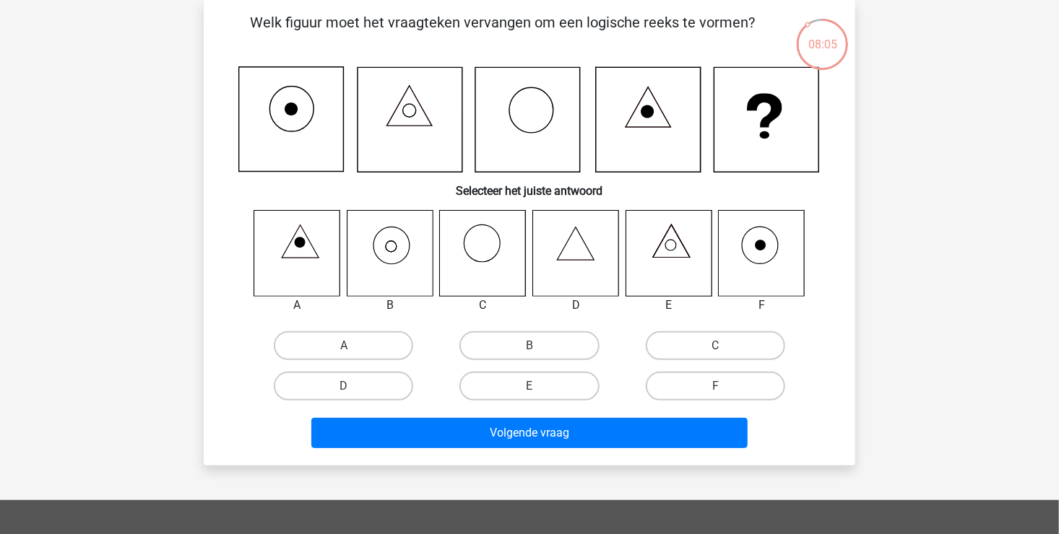
click at [396, 247] on icon at bounding box center [391, 246] width 11 height 11
click at [495, 338] on label "B" at bounding box center [528, 345] width 139 height 29
click at [529, 346] on input "B" at bounding box center [533, 350] width 9 height 9
radio input "true"
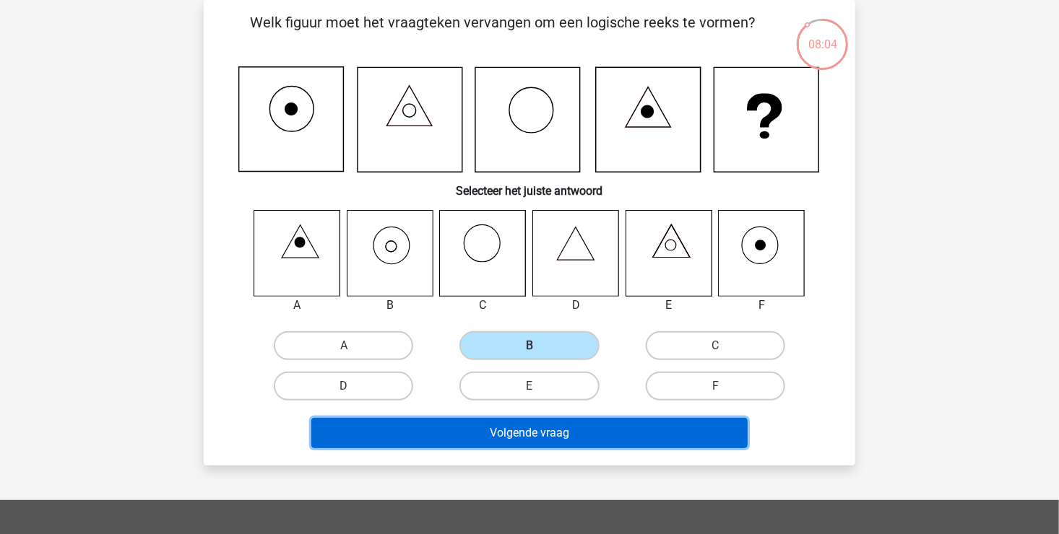
click at [489, 425] on button "Volgende vraag" at bounding box center [529, 433] width 437 height 30
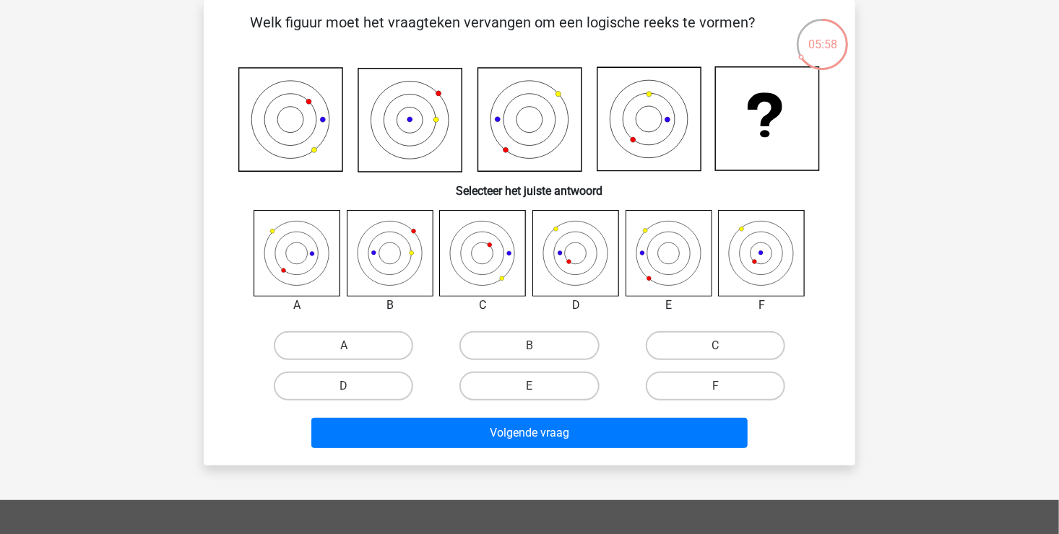
click at [775, 257] on icon at bounding box center [762, 253] width 86 height 86
click at [720, 378] on label "F" at bounding box center [715, 386] width 139 height 29
click at [720, 386] on input "F" at bounding box center [719, 390] width 9 height 9
radio input "true"
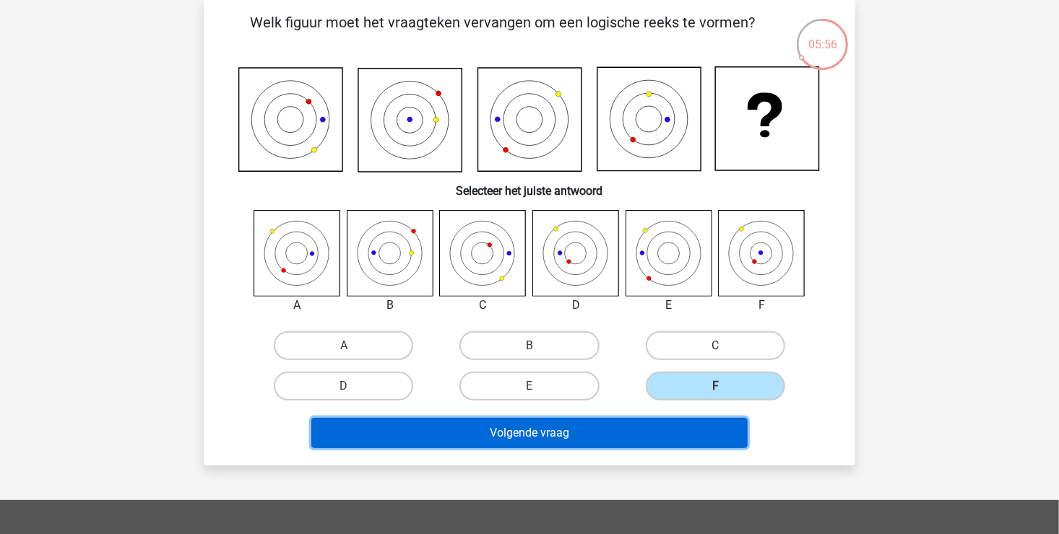
click at [599, 428] on button "Volgende vraag" at bounding box center [529, 433] width 437 height 30
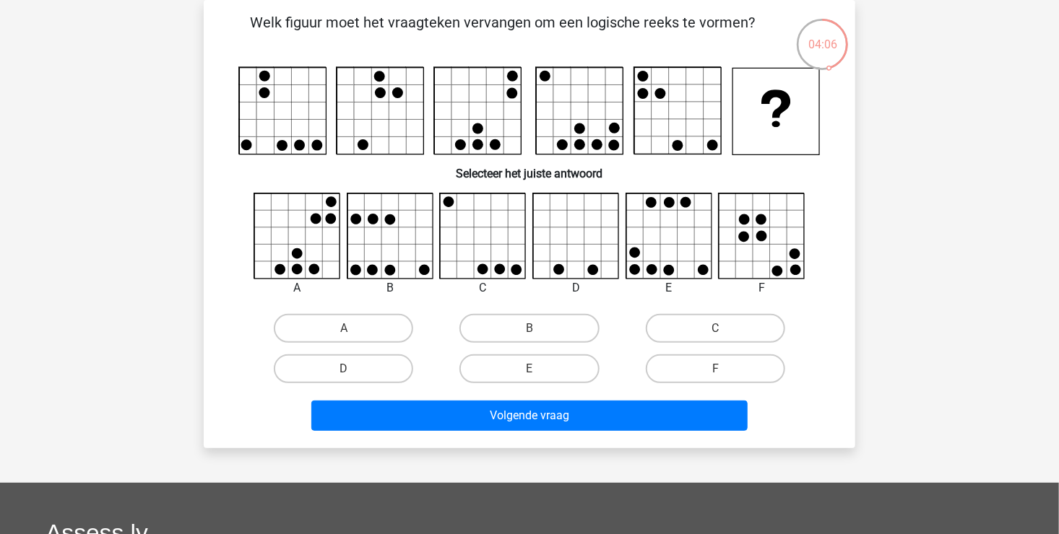
drag, startPoint x: 726, startPoint y: 368, endPoint x: 688, endPoint y: 383, distance: 41.4
click at [724, 368] on label "F" at bounding box center [715, 369] width 139 height 29
click at [724, 369] on input "F" at bounding box center [719, 373] width 9 height 9
radio input "true"
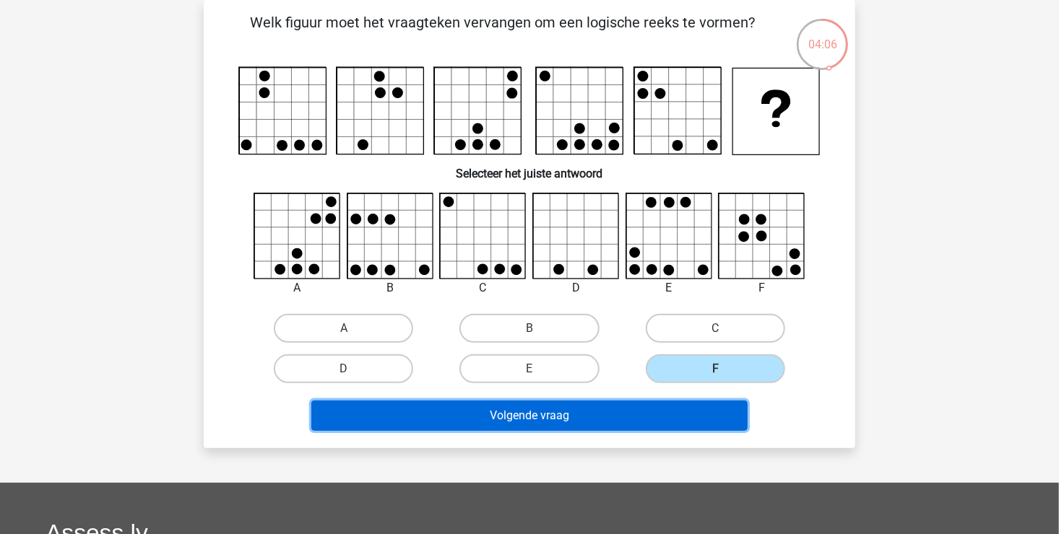
click at [654, 418] on button "Volgende vraag" at bounding box center [529, 416] width 437 height 30
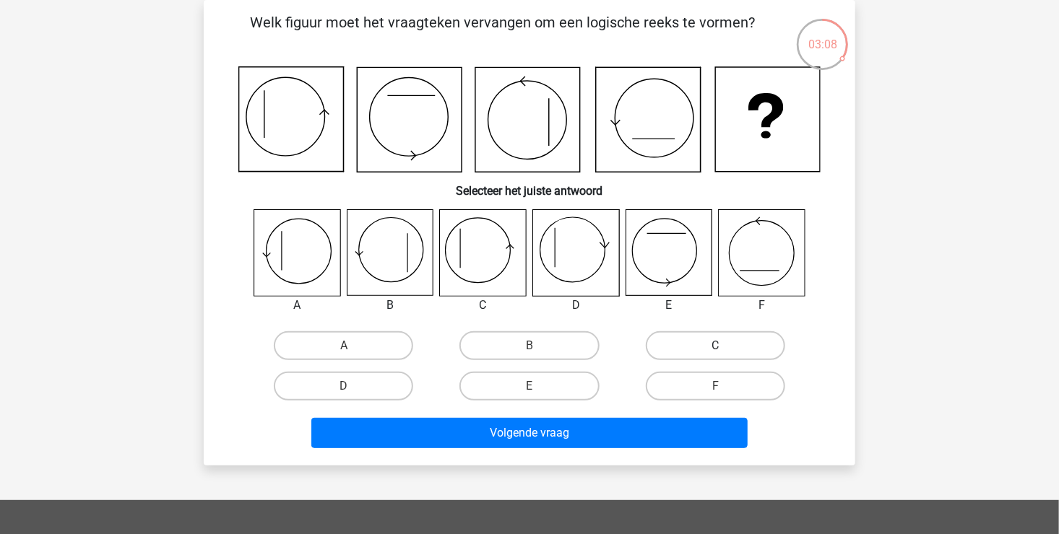
click at [677, 344] on label "C" at bounding box center [715, 345] width 139 height 29
click at [715, 346] on input "C" at bounding box center [719, 350] width 9 height 9
radio input "true"
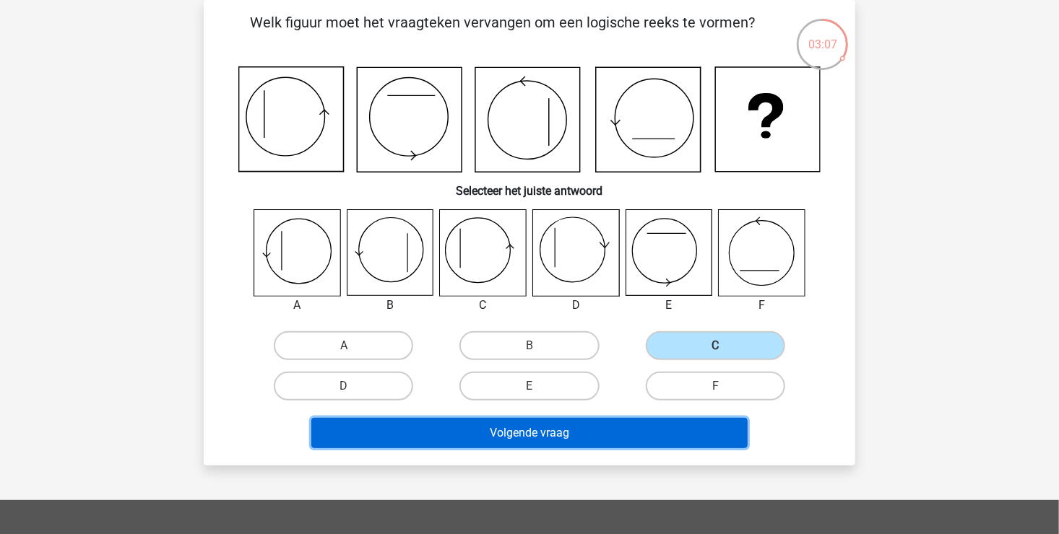
click at [590, 428] on button "Volgende vraag" at bounding box center [529, 433] width 437 height 30
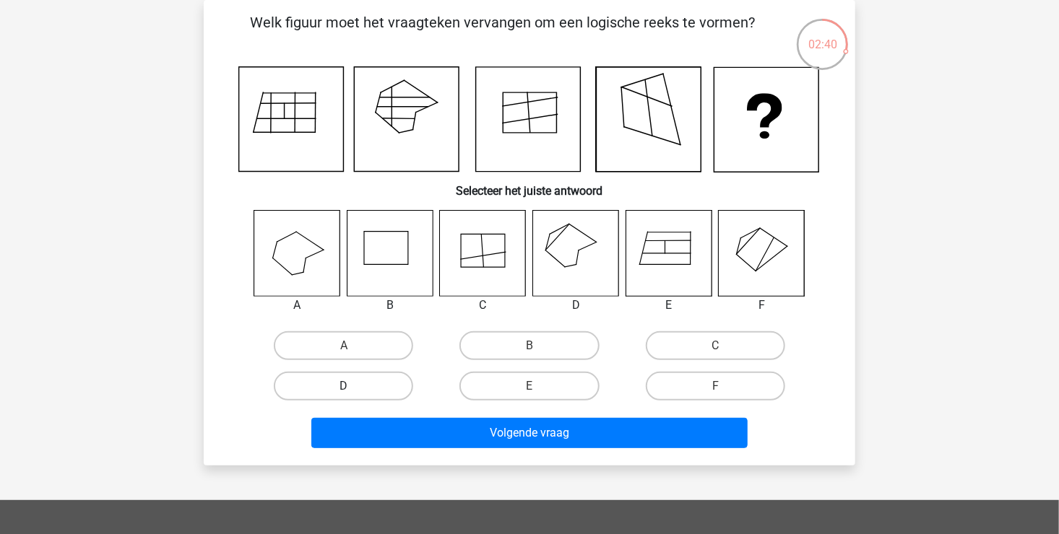
click at [412, 386] on label "D" at bounding box center [343, 386] width 139 height 29
click at [353, 386] on input "D" at bounding box center [348, 390] width 9 height 9
radio input "true"
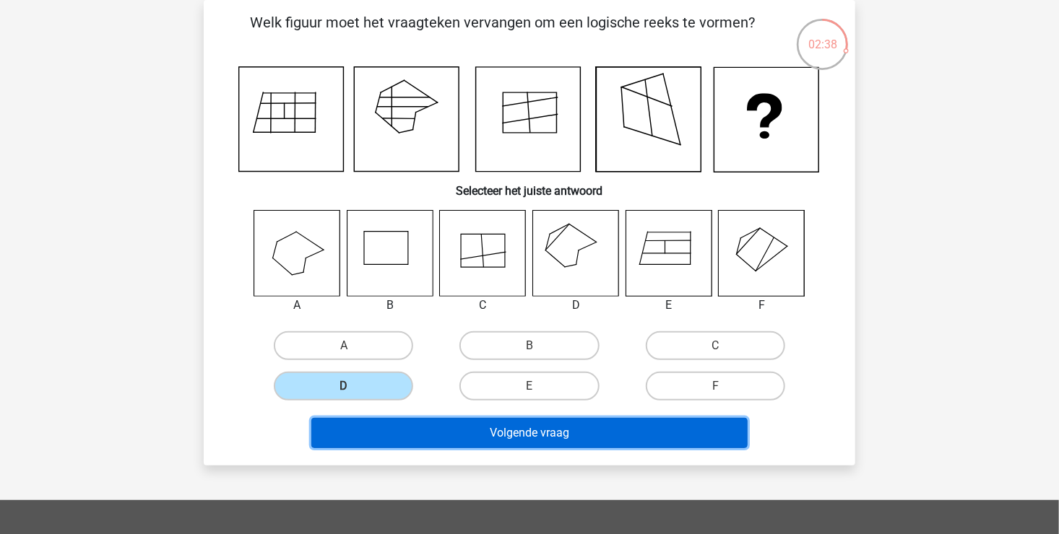
click at [472, 440] on button "Volgende vraag" at bounding box center [529, 433] width 437 height 30
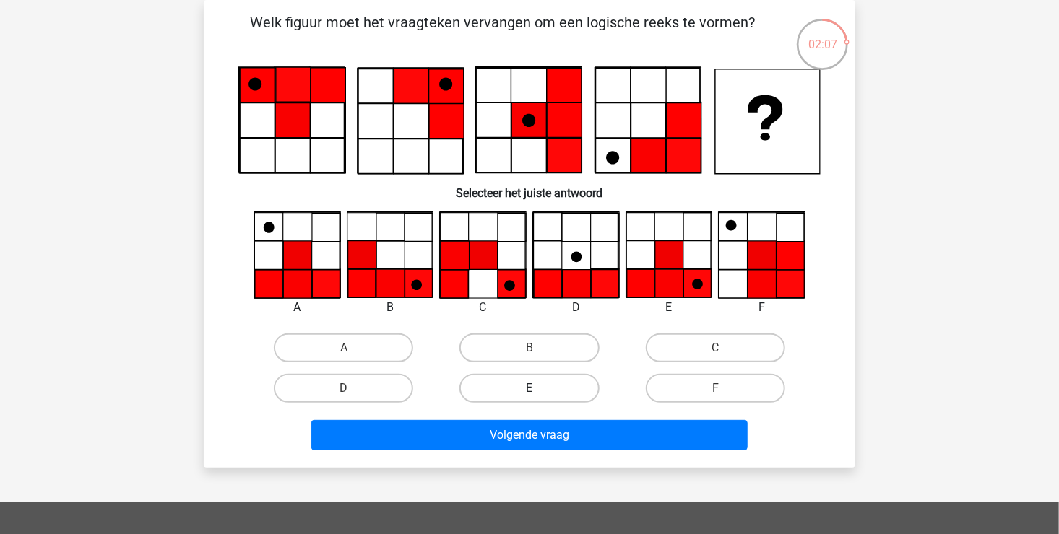
click at [516, 382] on label "E" at bounding box center [528, 388] width 139 height 29
click at [529, 389] on input "E" at bounding box center [533, 393] width 9 height 9
radio input "true"
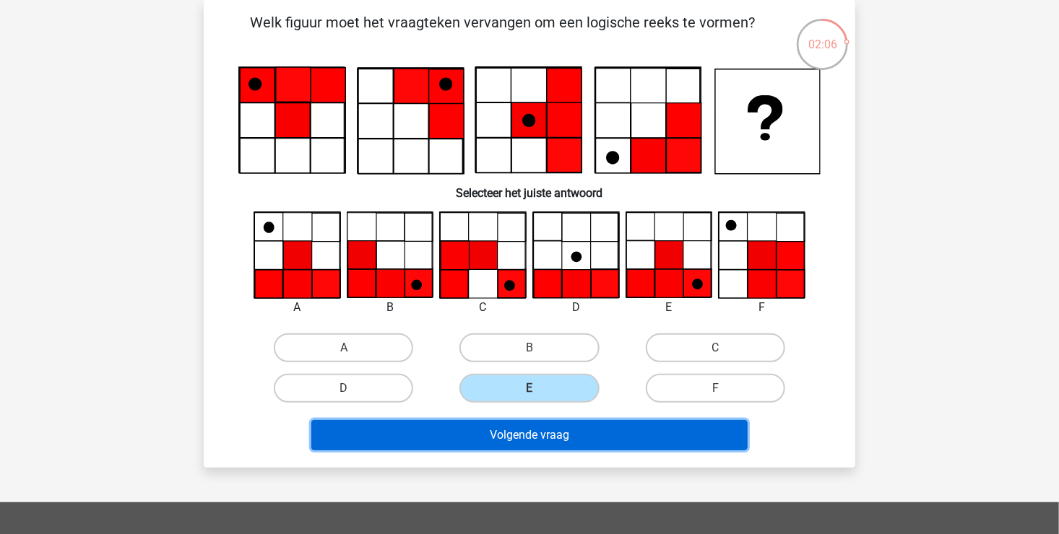
click at [518, 435] on button "Volgende vraag" at bounding box center [529, 435] width 437 height 30
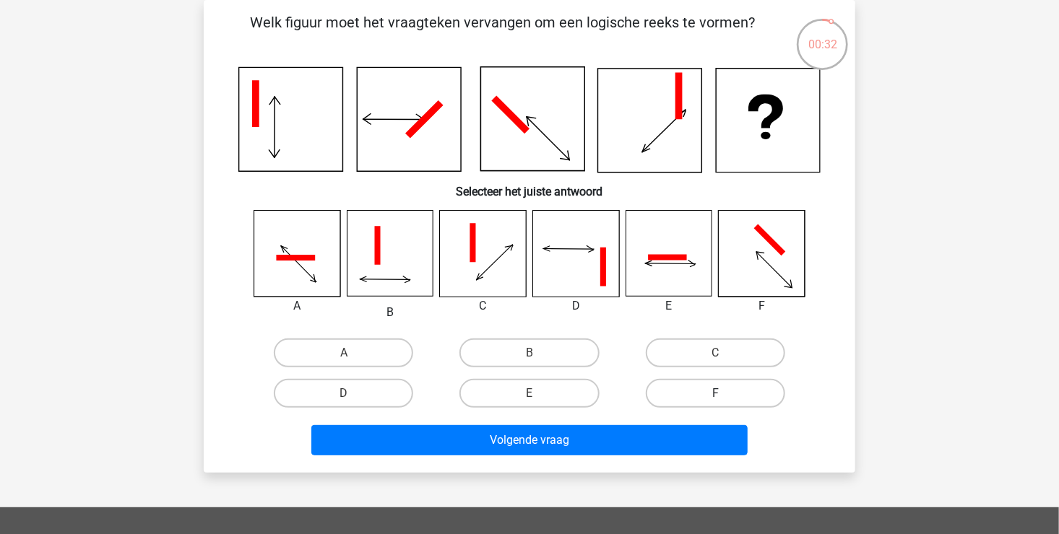
click at [719, 391] on label "F" at bounding box center [715, 393] width 139 height 29
click at [719, 394] on input "F" at bounding box center [719, 398] width 9 height 9
radio input "true"
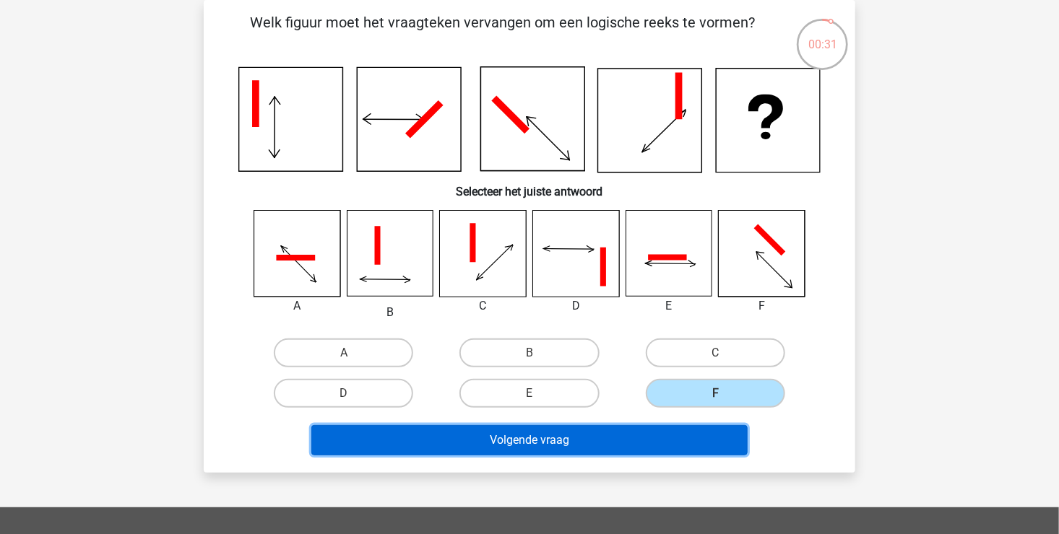
click at [621, 438] on button "Volgende vraag" at bounding box center [529, 440] width 437 height 30
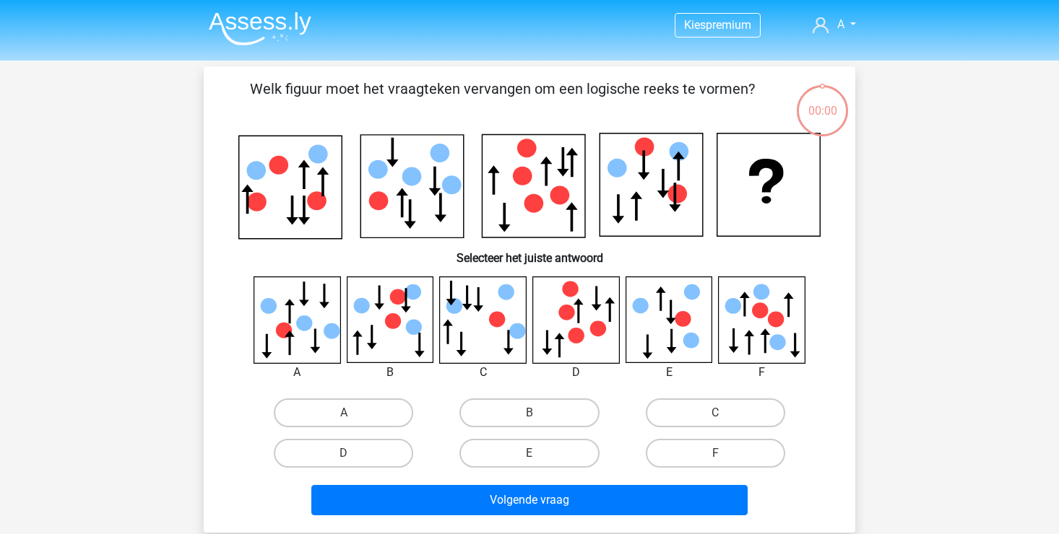
scroll to position [66, 0]
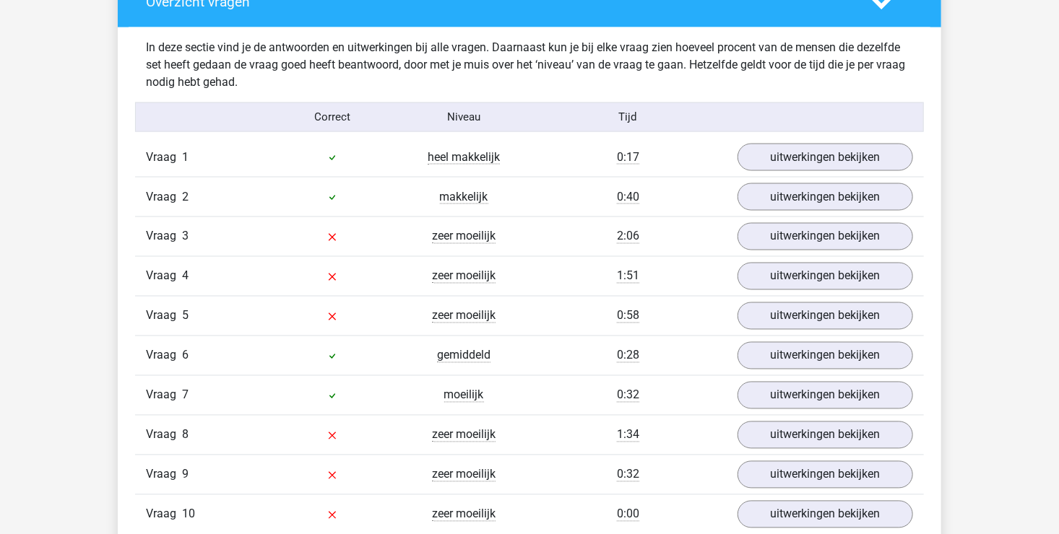
scroll to position [1083, 0]
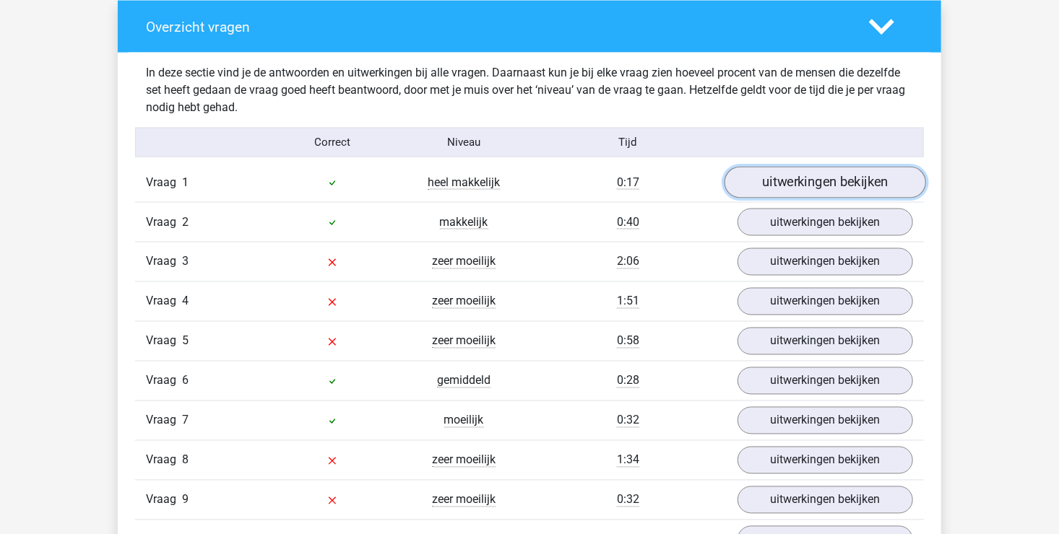
click at [778, 176] on link "uitwerkingen bekijken" at bounding box center [824, 183] width 201 height 32
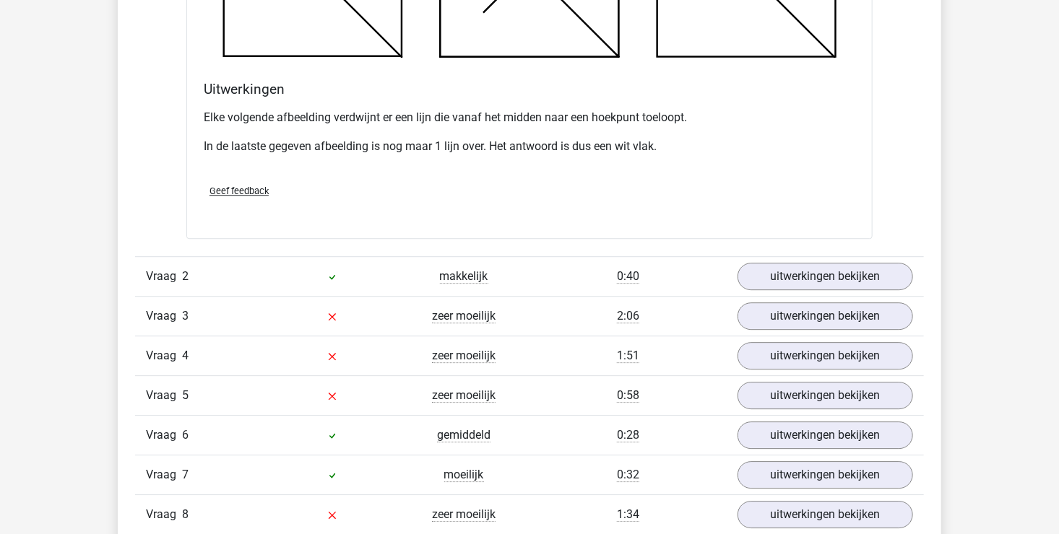
scroll to position [1878, 0]
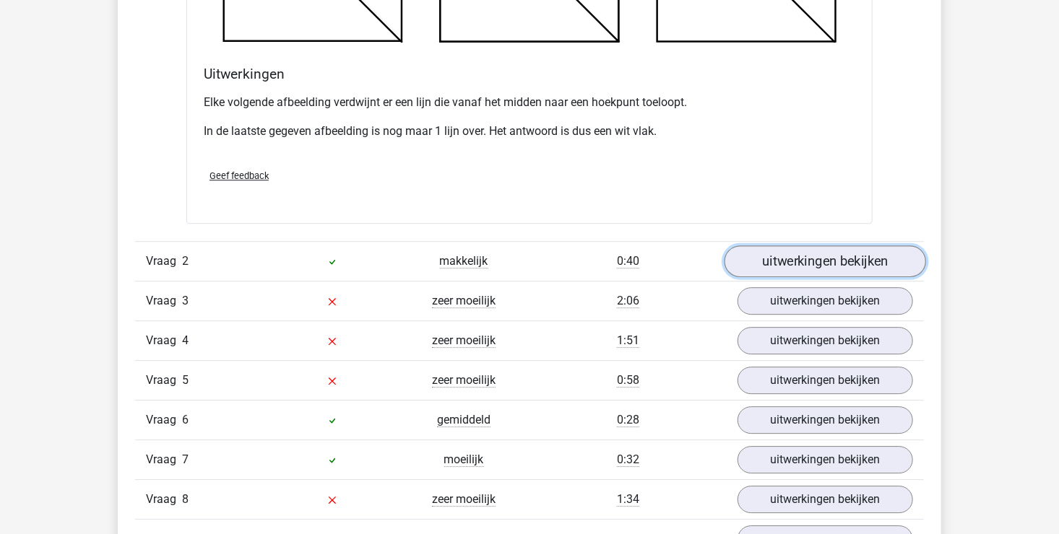
click at [791, 269] on link "uitwerkingen bekijken" at bounding box center [824, 262] width 201 height 32
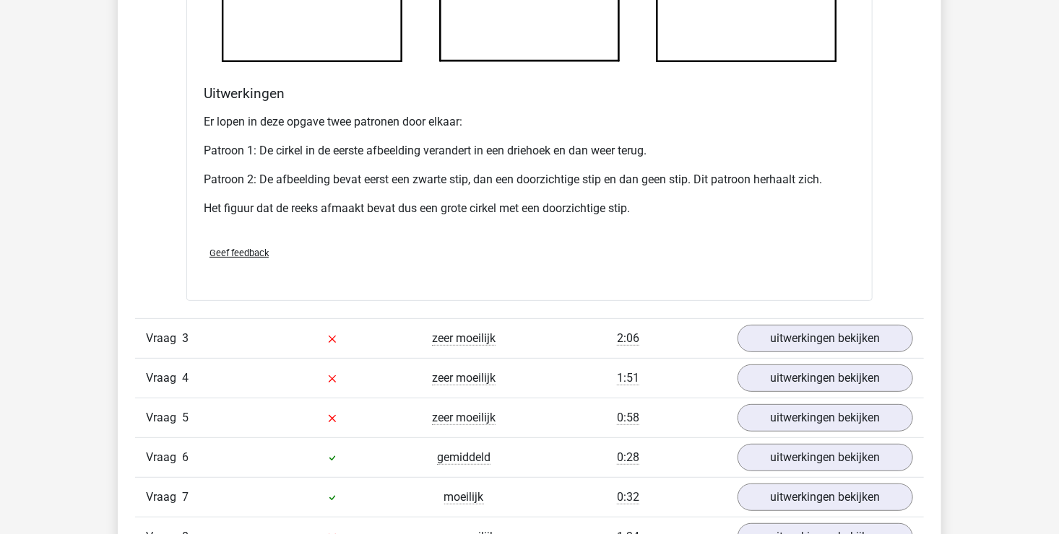
scroll to position [2744, 0]
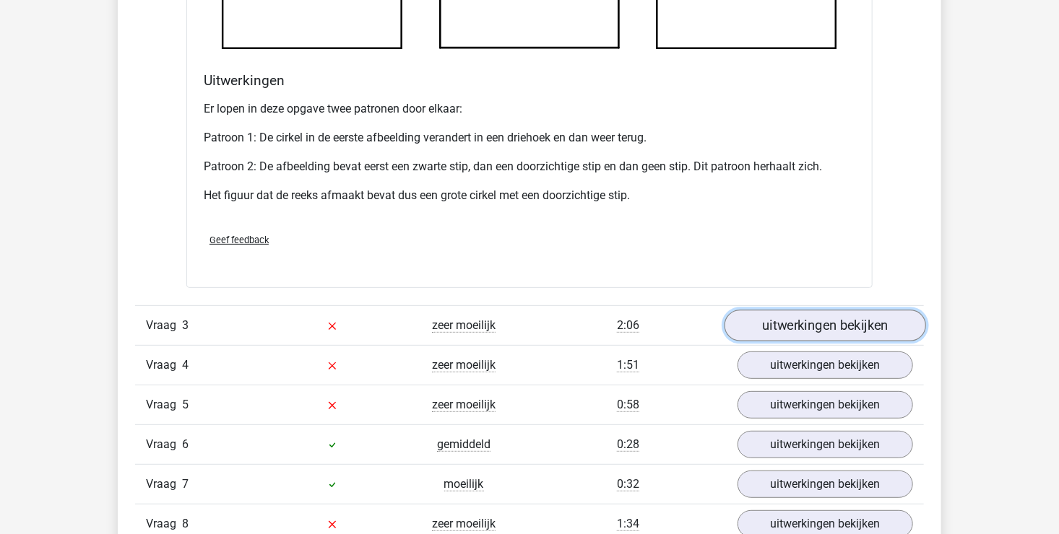
click at [793, 326] on link "uitwerkingen bekijken" at bounding box center [824, 326] width 201 height 32
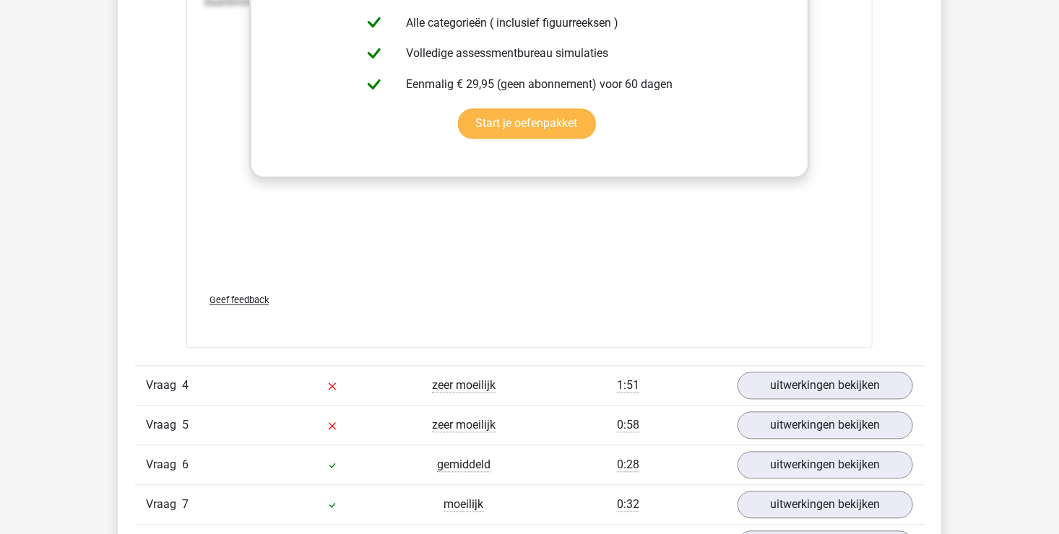
scroll to position [3972, 0]
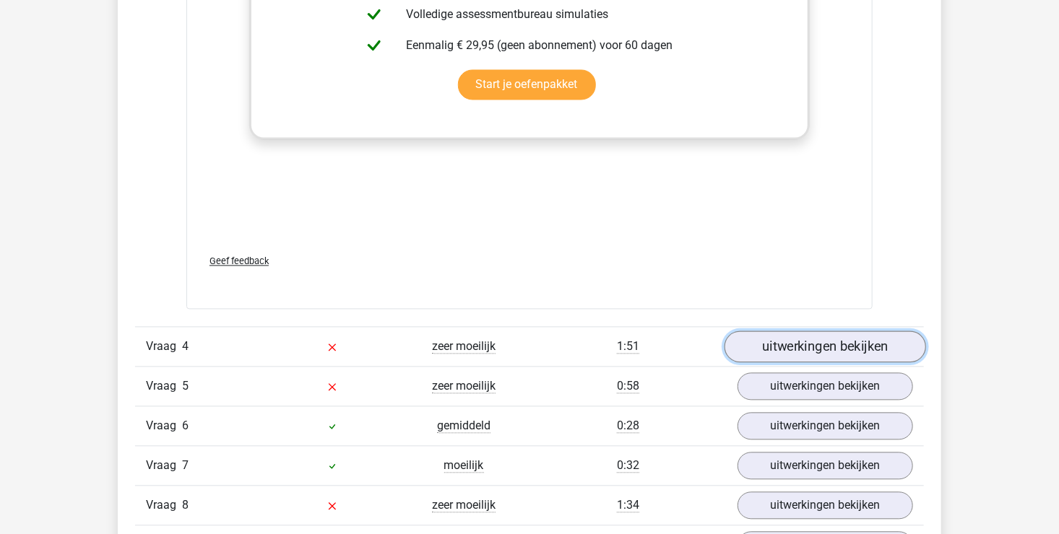
click at [812, 339] on link "uitwerkingen bekijken" at bounding box center [824, 347] width 201 height 32
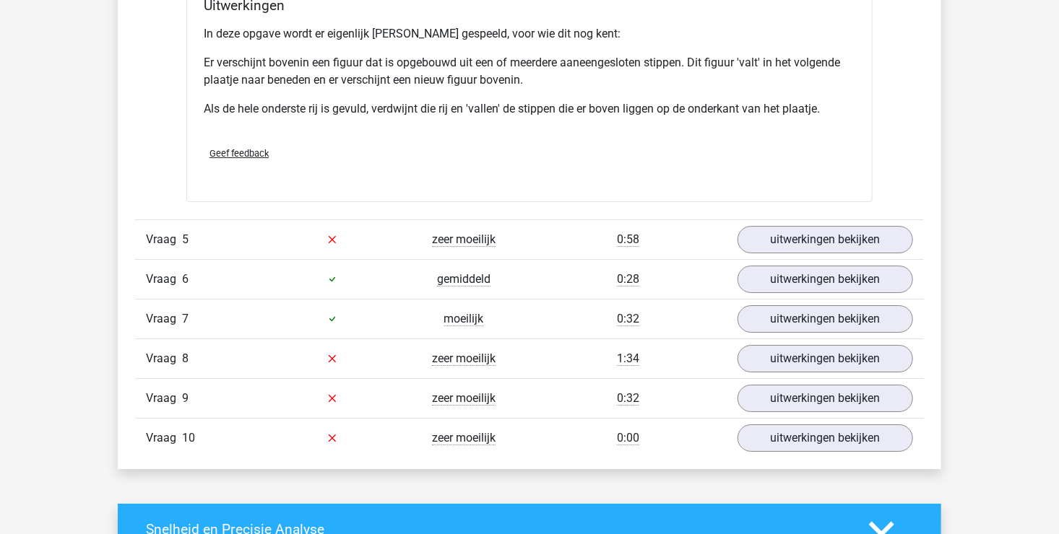
scroll to position [4983, 0]
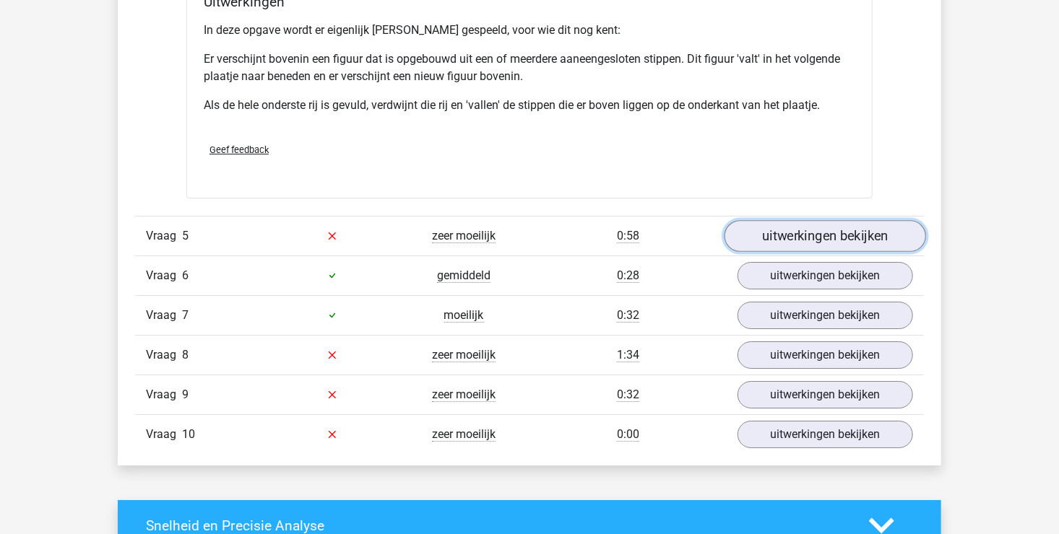
click at [803, 233] on link "uitwerkingen bekijken" at bounding box center [824, 236] width 201 height 32
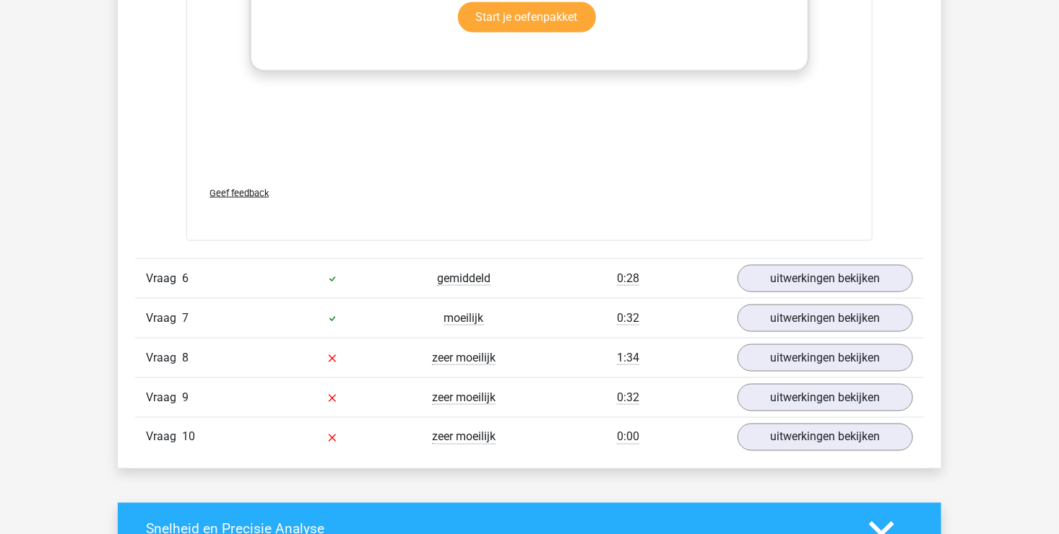
scroll to position [6211, 0]
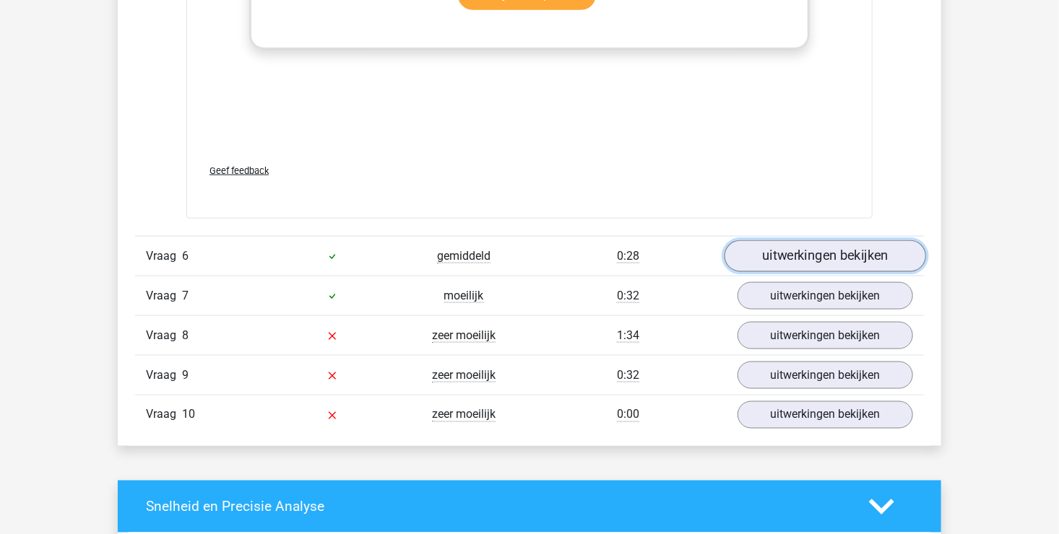
click at [809, 255] on link "uitwerkingen bekijken" at bounding box center [824, 257] width 201 height 32
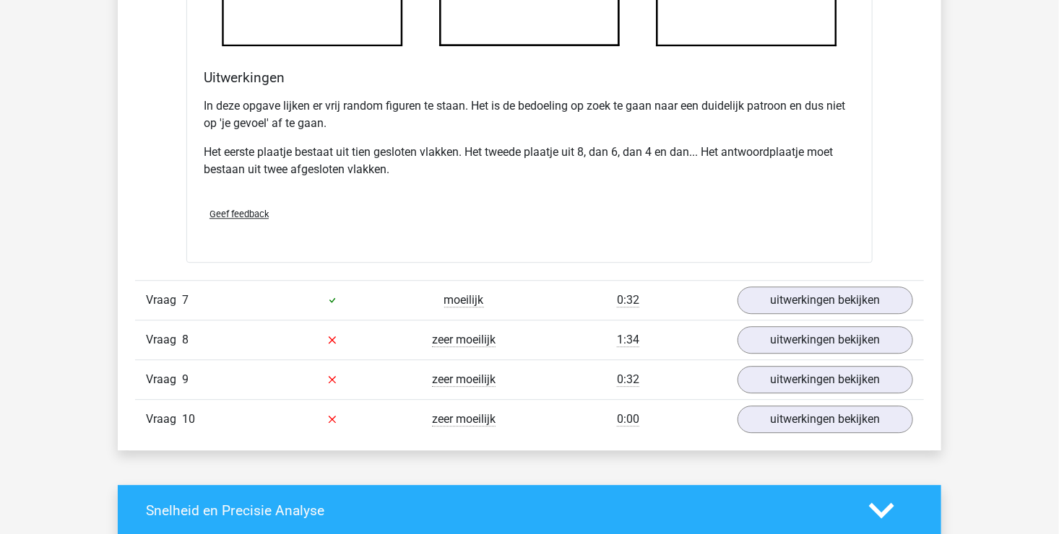
scroll to position [7077, 0]
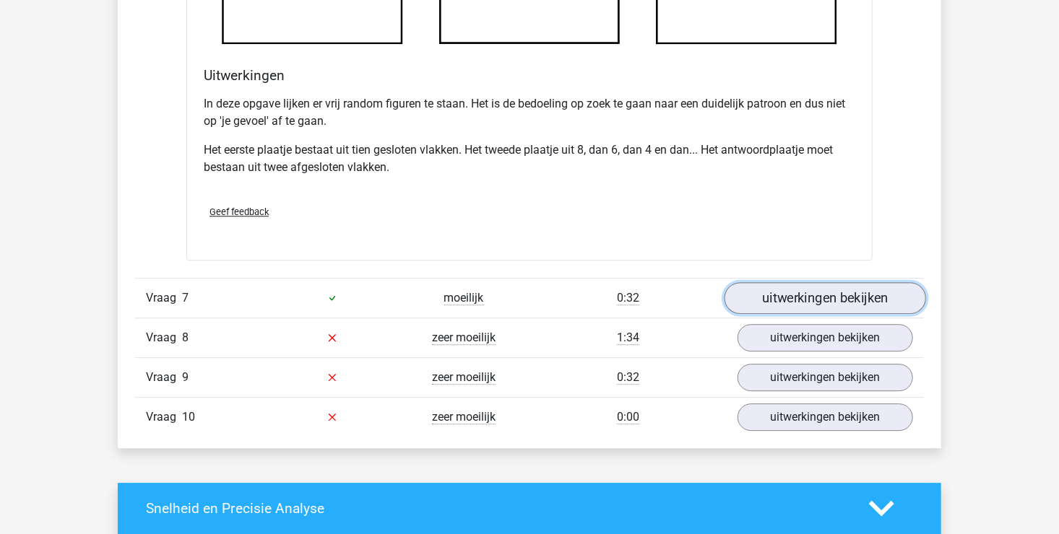
click at [793, 295] on link "uitwerkingen bekijken" at bounding box center [824, 298] width 201 height 32
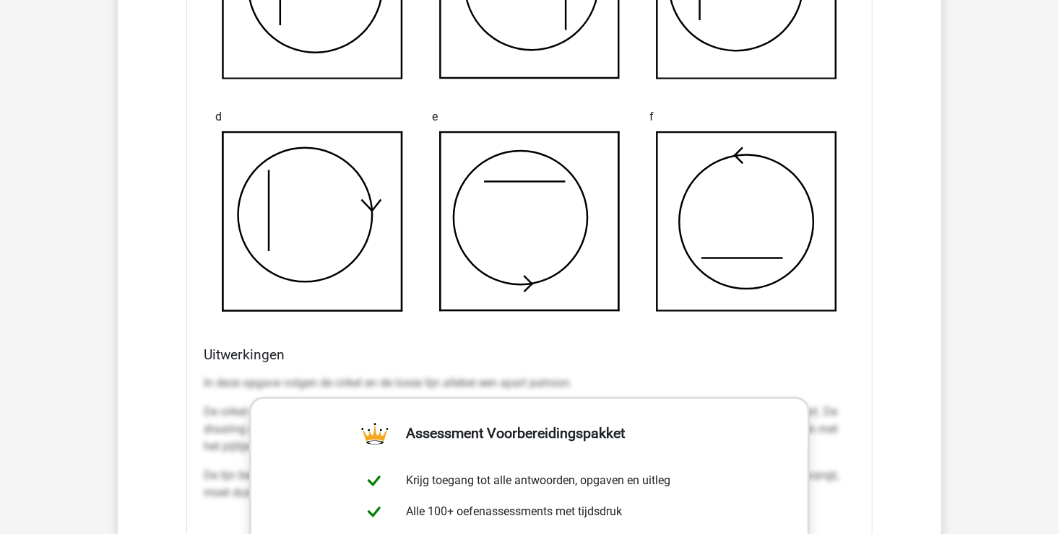
scroll to position [5200, 0]
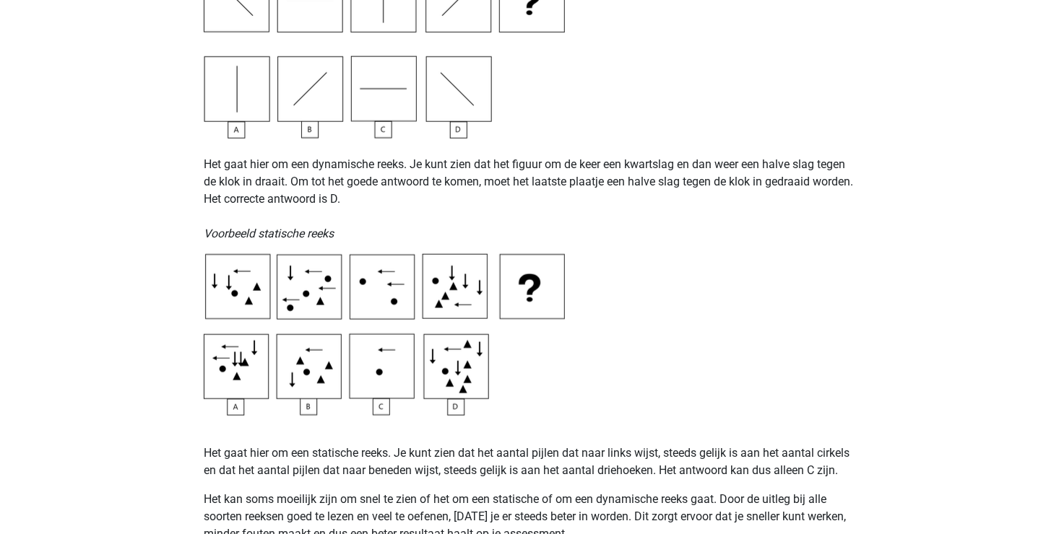
scroll to position [939, 0]
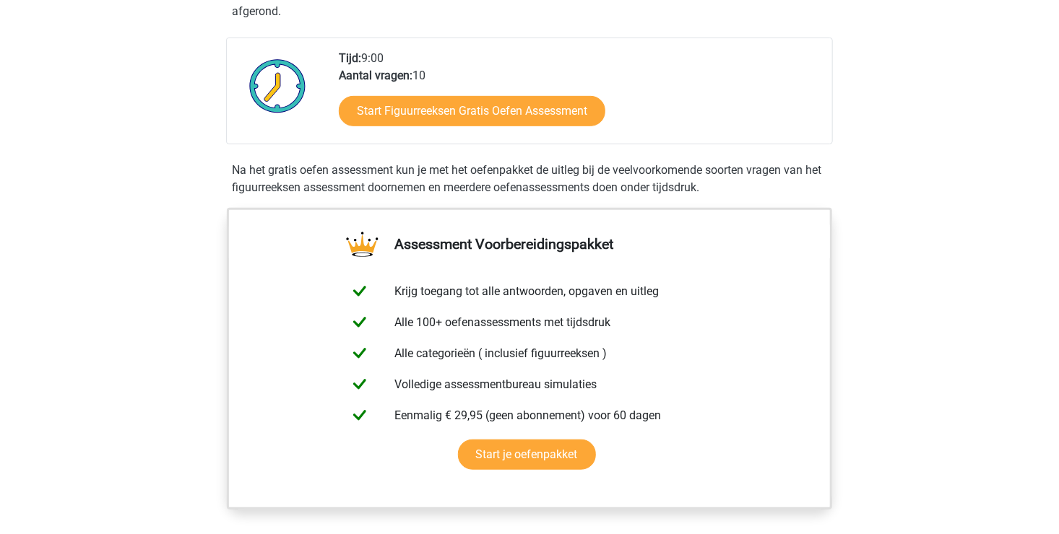
scroll to position [217, 0]
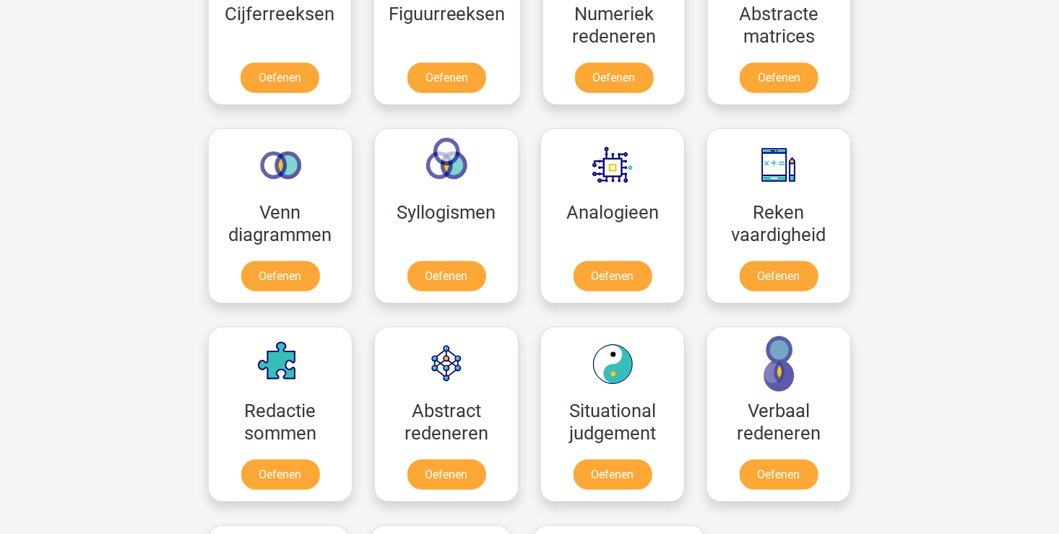
scroll to position [867, 0]
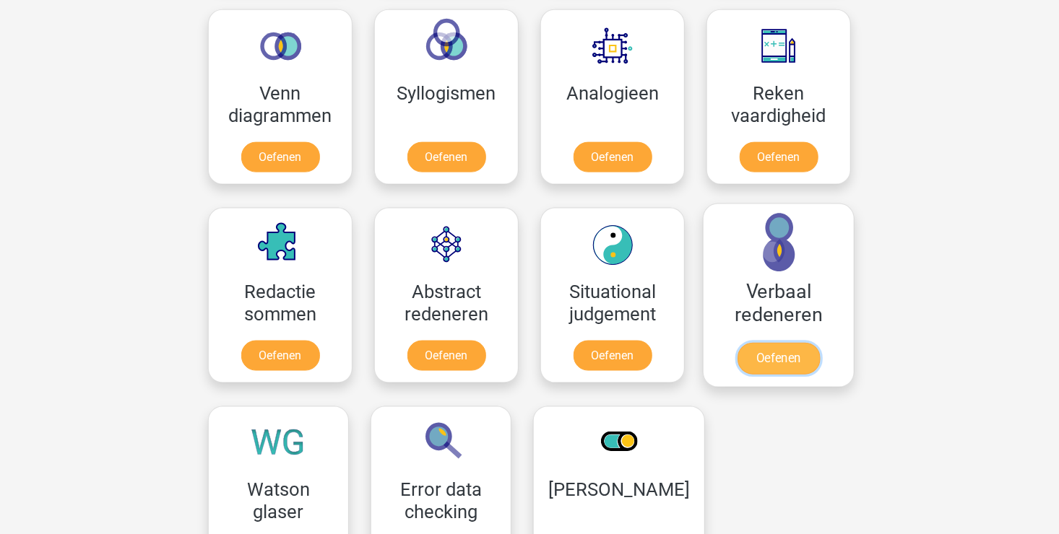
click at [779, 355] on link "Oefenen" at bounding box center [778, 359] width 82 height 32
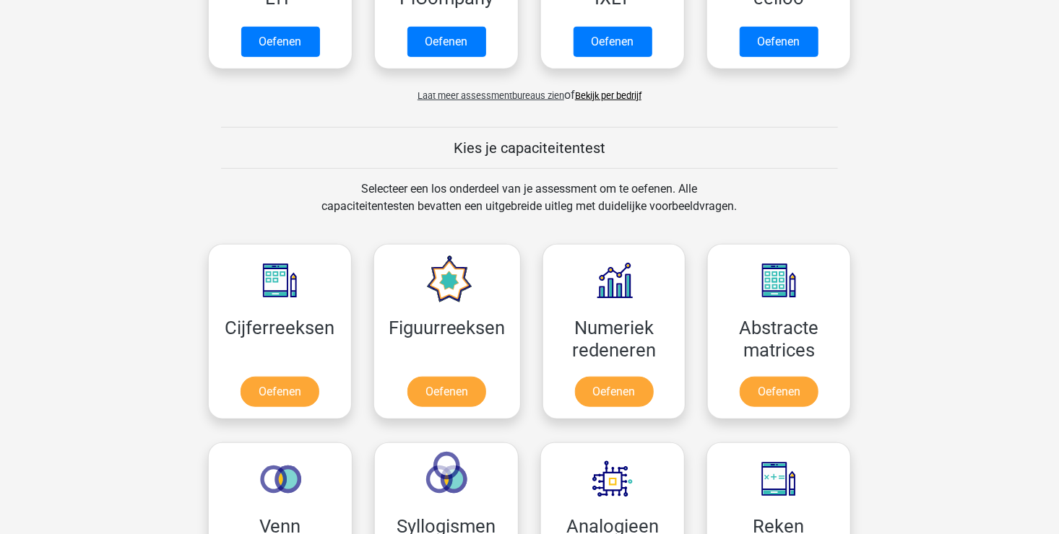
scroll to position [144, 0]
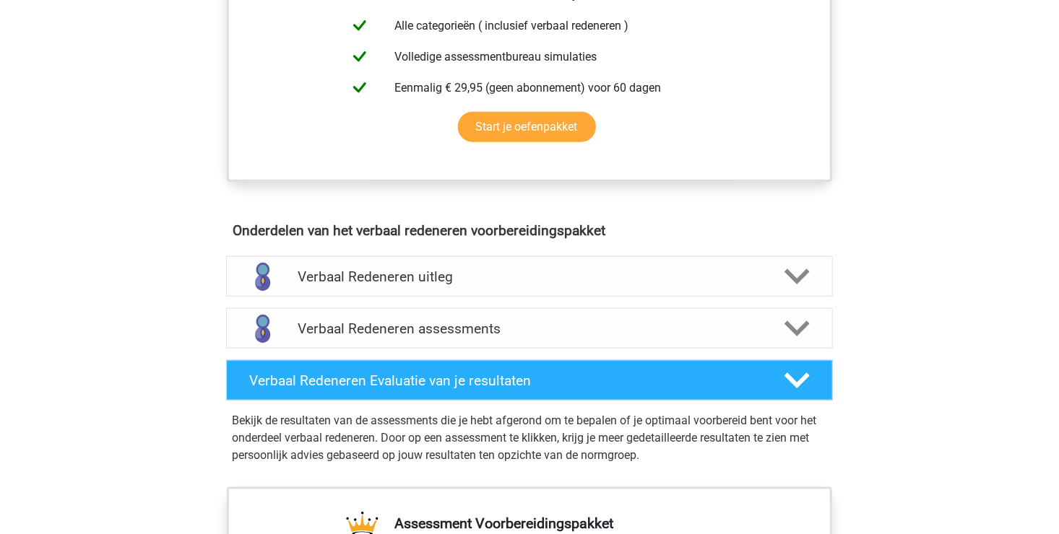
scroll to position [650, 0]
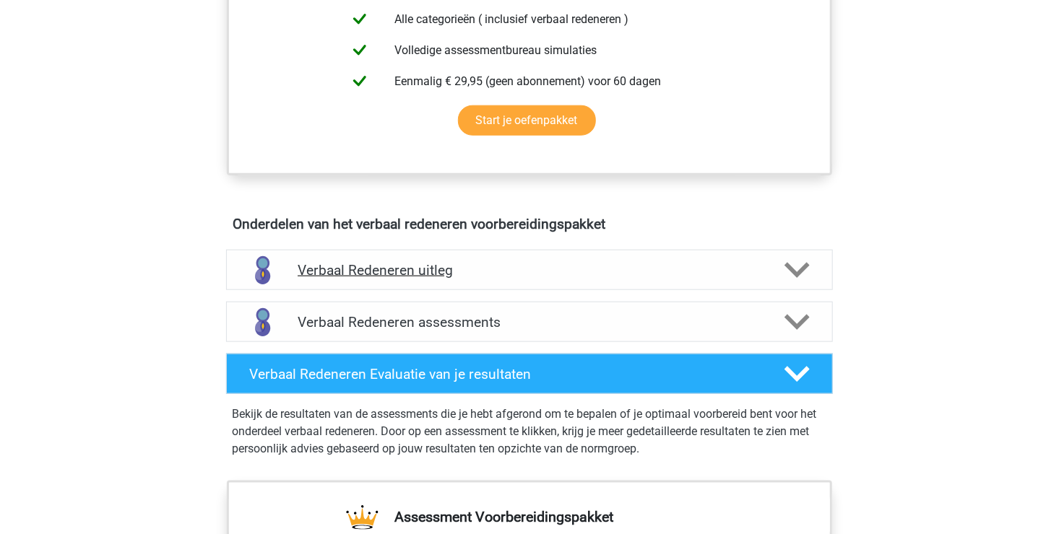
click at [789, 273] on icon at bounding box center [796, 270] width 25 height 25
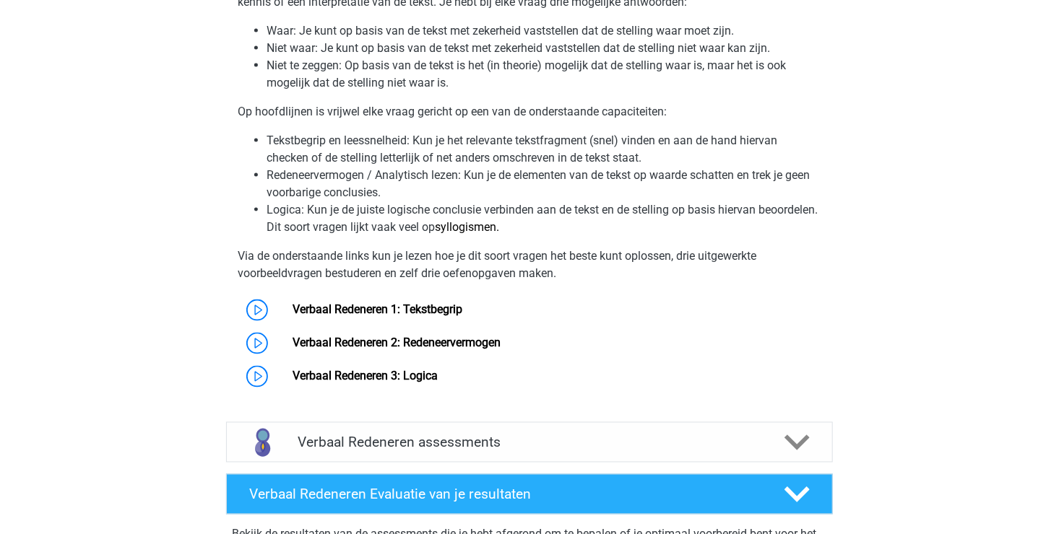
scroll to position [1011, 0]
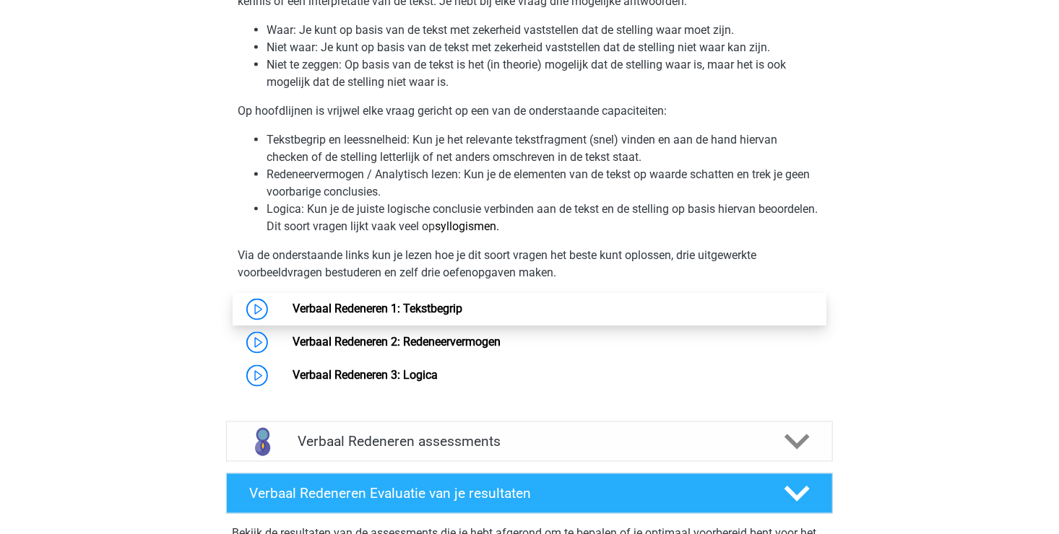
click at [373, 310] on link "Verbaal Redeneren 1: Tekstbegrip" at bounding box center [377, 310] width 170 height 14
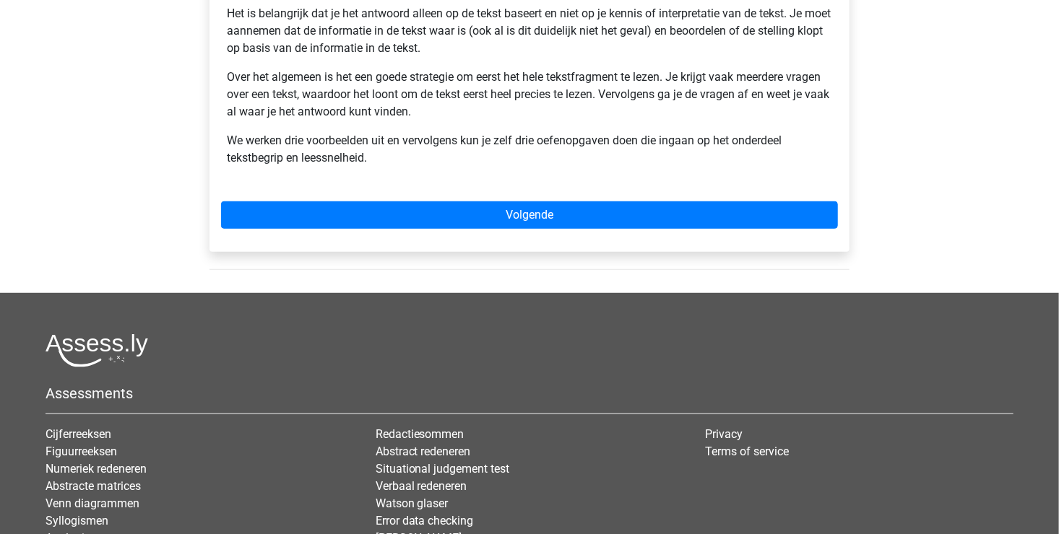
scroll to position [144, 0]
